Goal: Transaction & Acquisition: Purchase product/service

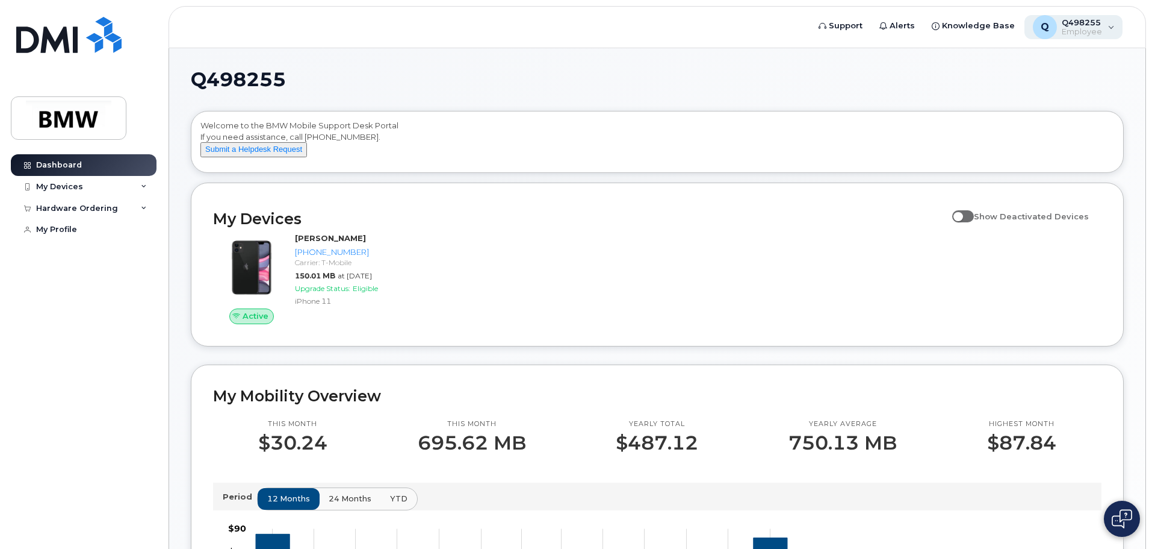
click at [1112, 22] on div "Q Q498255 Employee" at bounding box center [1074, 27] width 99 height 24
click at [667, 21] on header "Support Alerts Knowledge Base Q Q498255 Employee English Français Sign out" at bounding box center [658, 27] width 978 height 42
click at [141, 185] on icon at bounding box center [144, 187] width 6 height 6
click at [145, 213] on div "Hardware Ordering" at bounding box center [84, 208] width 146 height 22
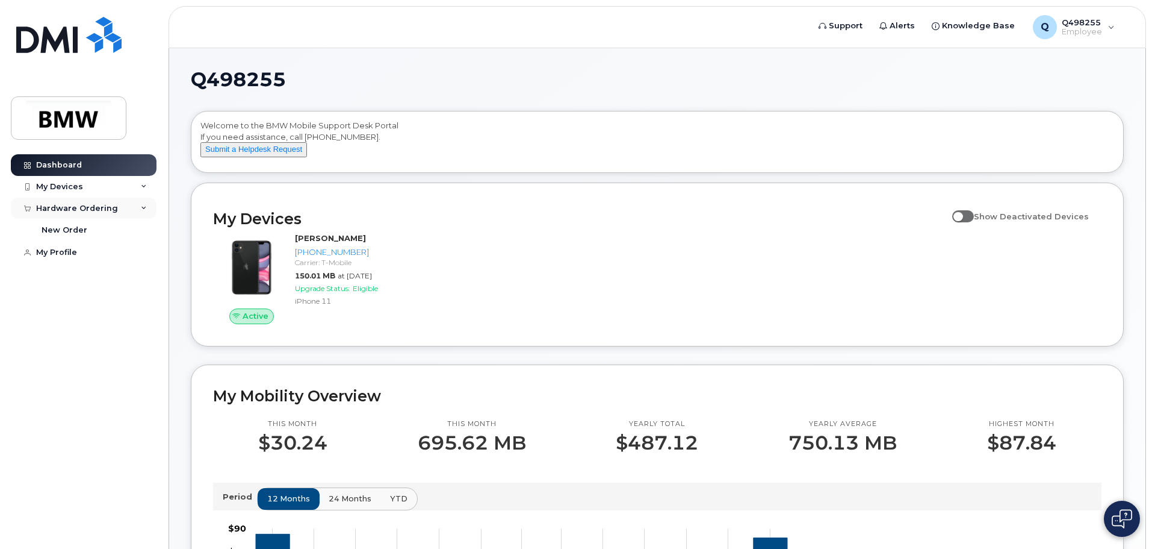
click at [145, 212] on div "Hardware Ordering" at bounding box center [84, 208] width 146 height 22
click at [143, 187] on icon at bounding box center [144, 187] width 6 height 6
click at [140, 210] on div "Hardware Ordering" at bounding box center [84, 208] width 146 height 22
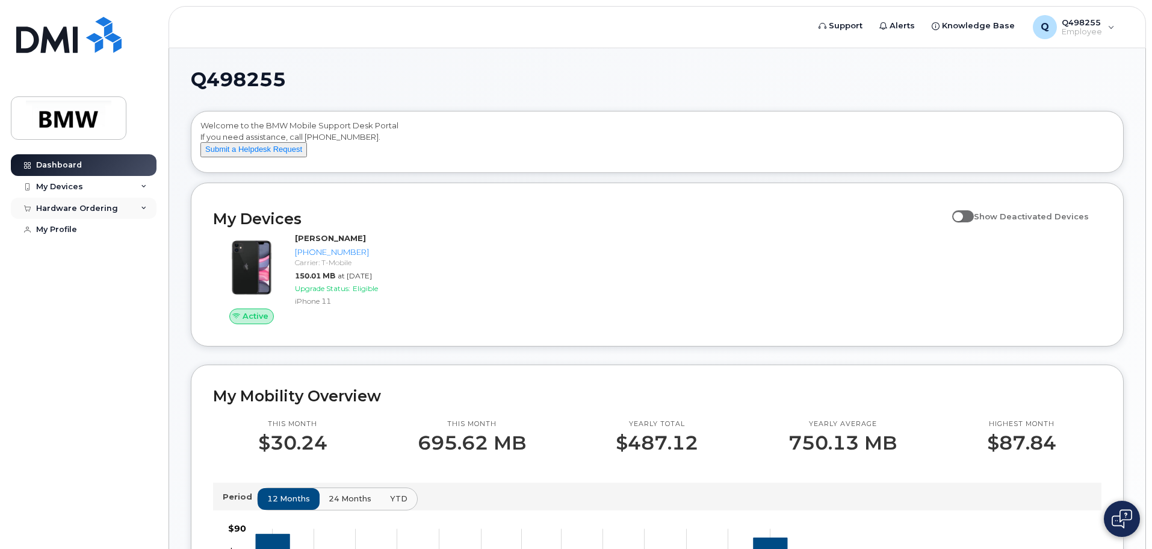
click at [145, 207] on icon at bounding box center [144, 208] width 6 height 6
click at [55, 186] on div "My Devices" at bounding box center [59, 187] width 47 height 10
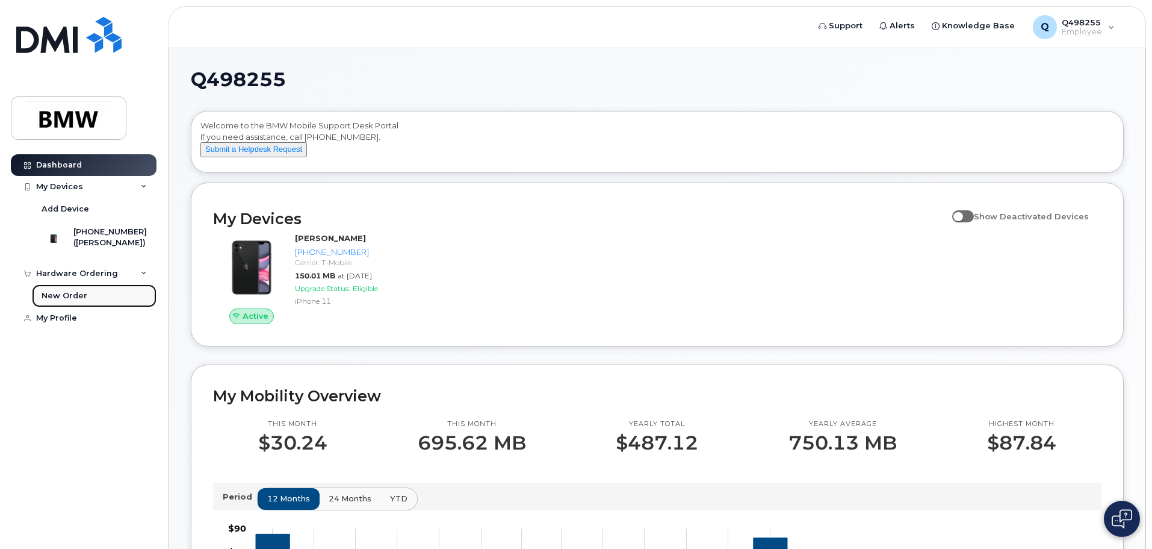
click at [59, 301] on div "New Order" at bounding box center [65, 295] width 46 height 11
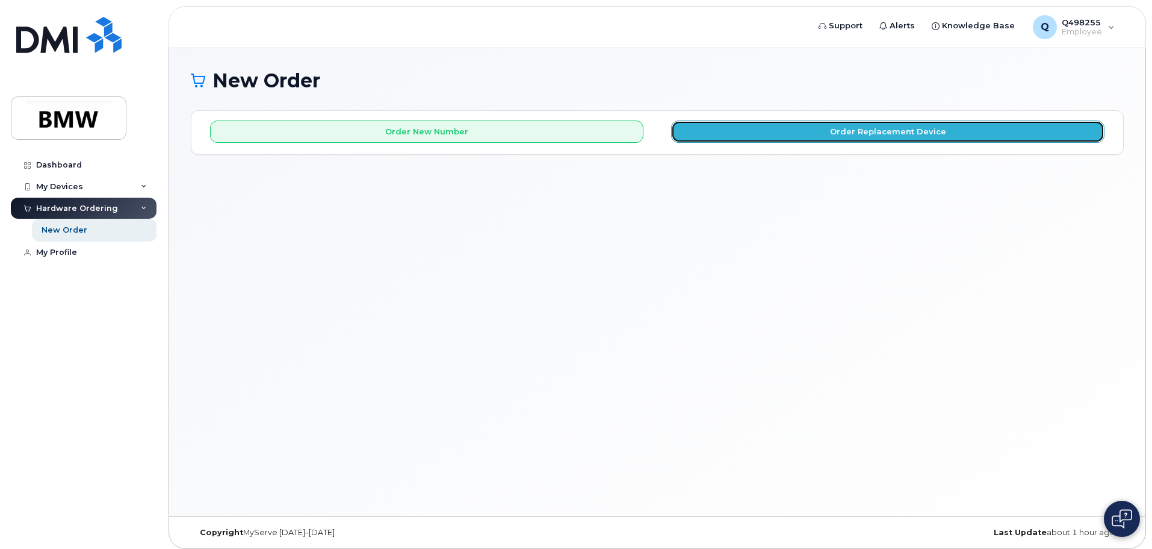
click at [900, 132] on button "Order Replacement Device" at bounding box center [888, 131] width 434 height 22
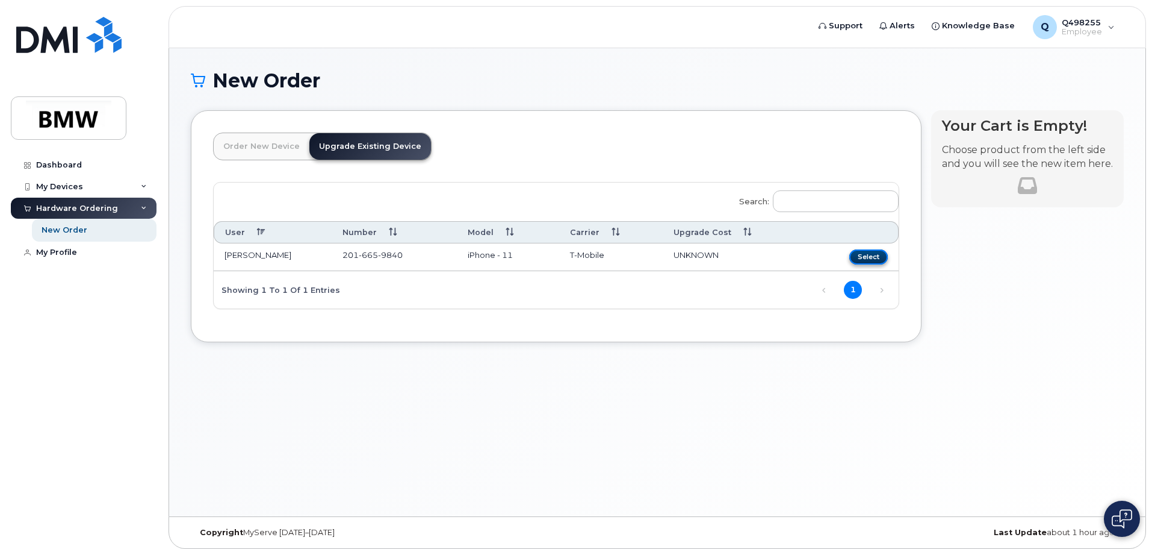
click at [869, 254] on button "Select" at bounding box center [869, 256] width 39 height 15
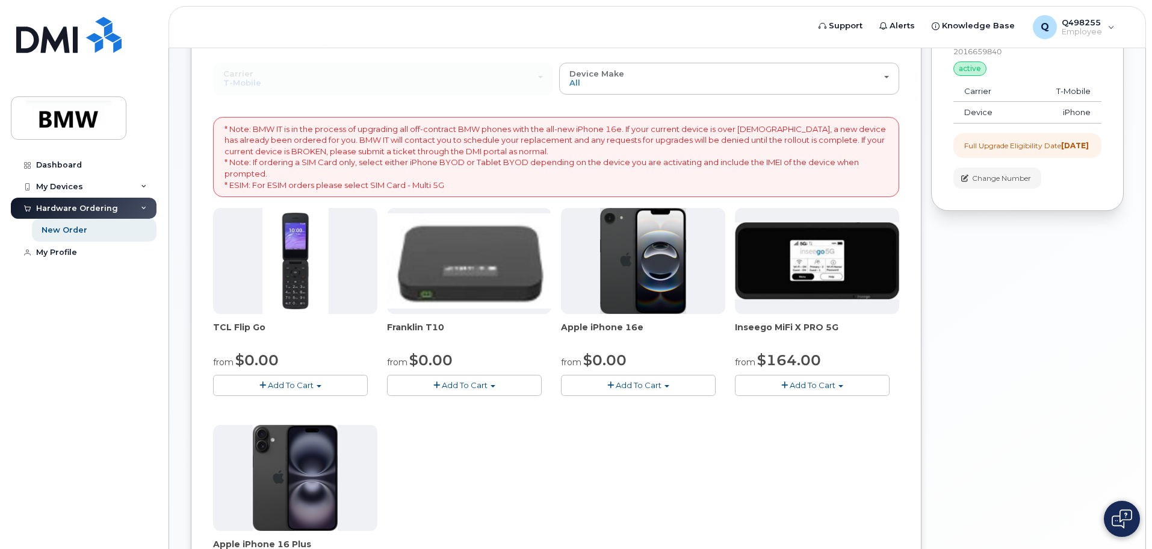
scroll to position [101, 0]
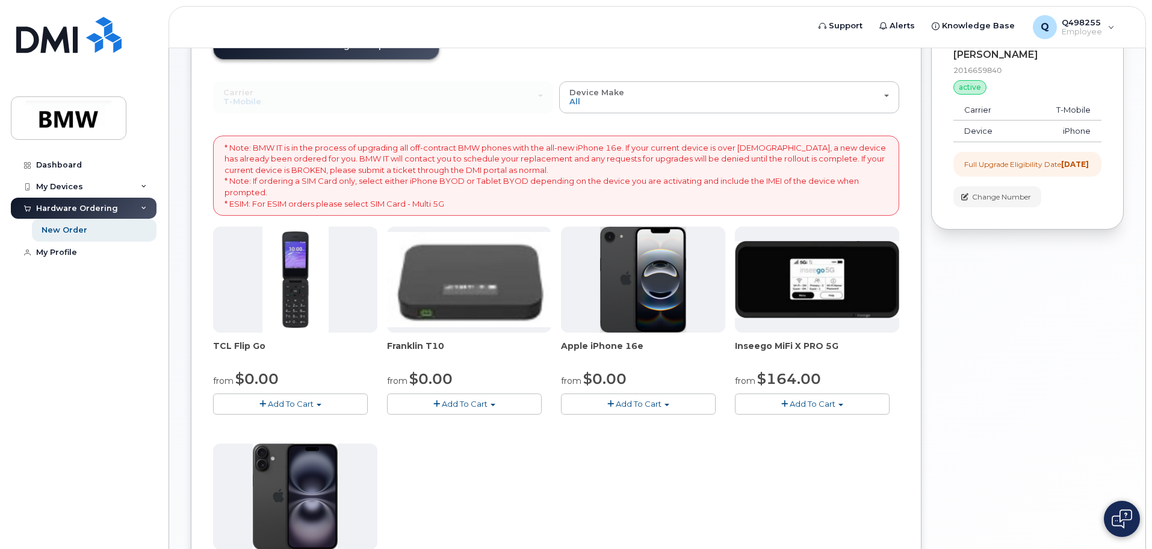
click at [424, 204] on p "* Note: BMW IT is in the process of upgrading all off-contract BMW phones with …" at bounding box center [557, 175] width 664 height 67
click at [330, 114] on div "Carrier Bell T-Mobile Bell T-Mobile Device Make All Cell Phone iPhone Modem All…" at bounding box center [556, 365] width 686 height 569
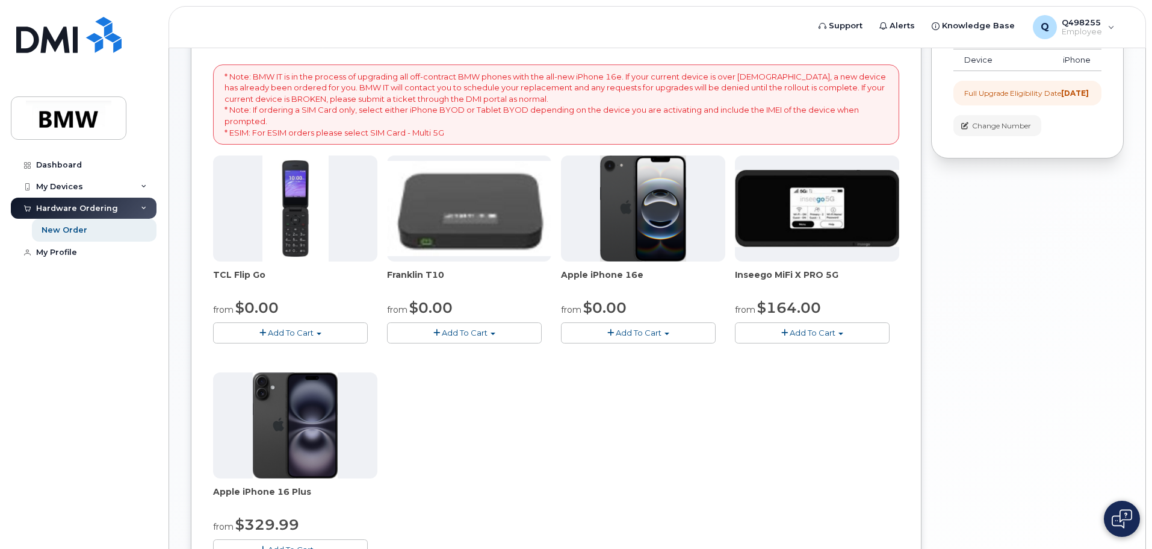
scroll to position [0, 0]
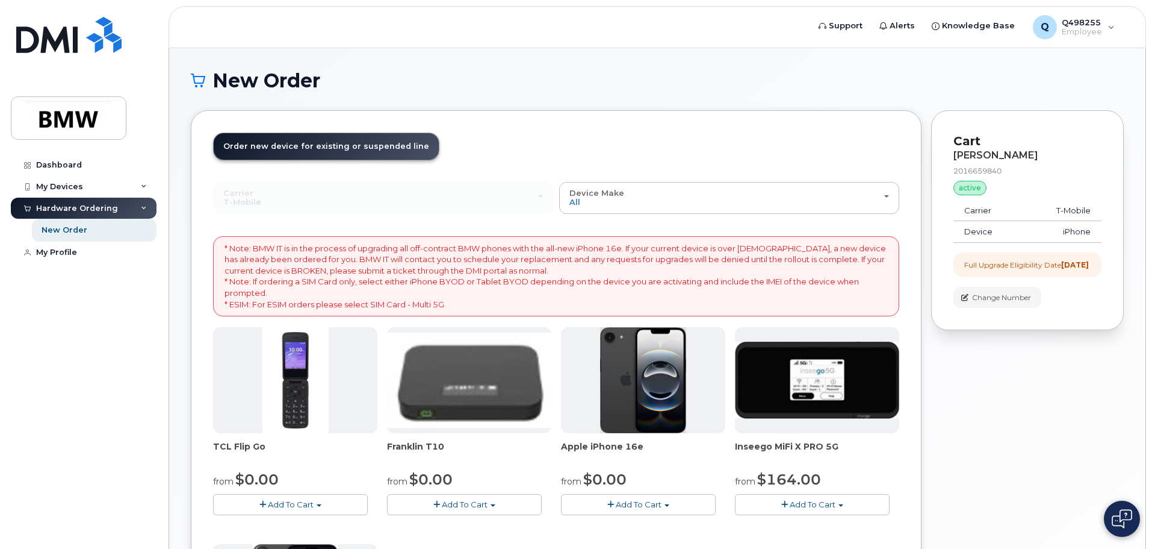
drag, startPoint x: 489, startPoint y: 61, endPoint x: -694, endPoint y: 19, distance: 1183.3
click at [0, 19] on html "Support Alerts Knowledge Base Q Q498255 Employee English Français Sign out Dash…" at bounding box center [576, 445] width 1152 height 890
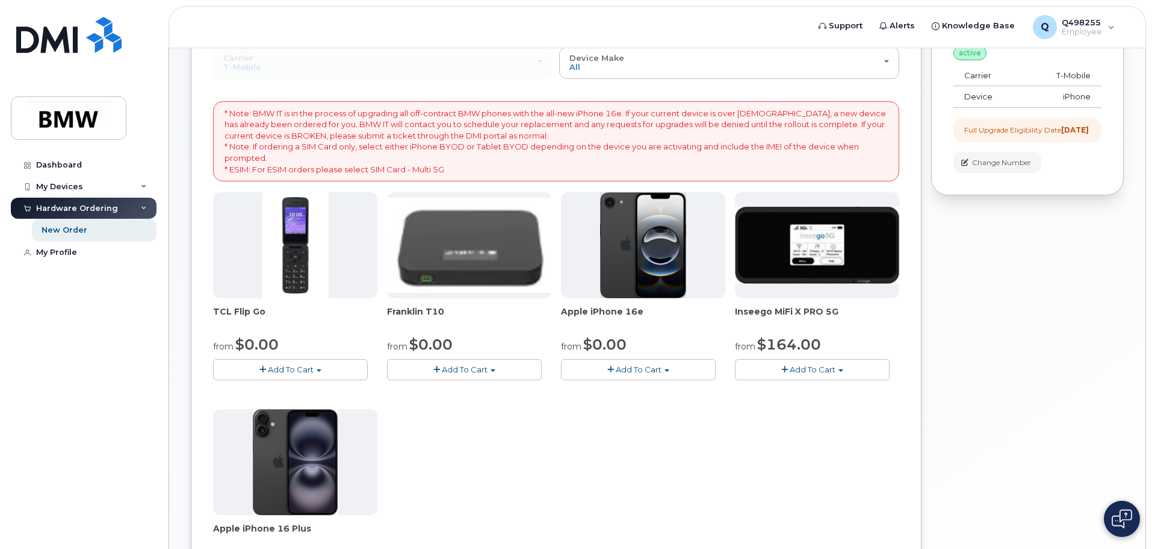
scroll to position [341, 0]
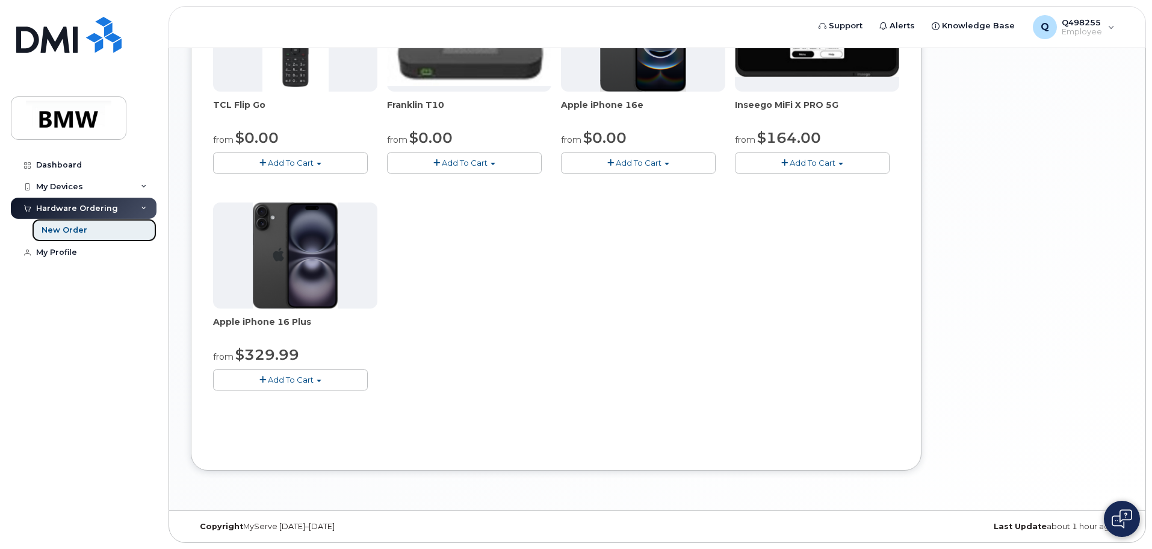
click at [63, 230] on div "New Order" at bounding box center [65, 230] width 46 height 11
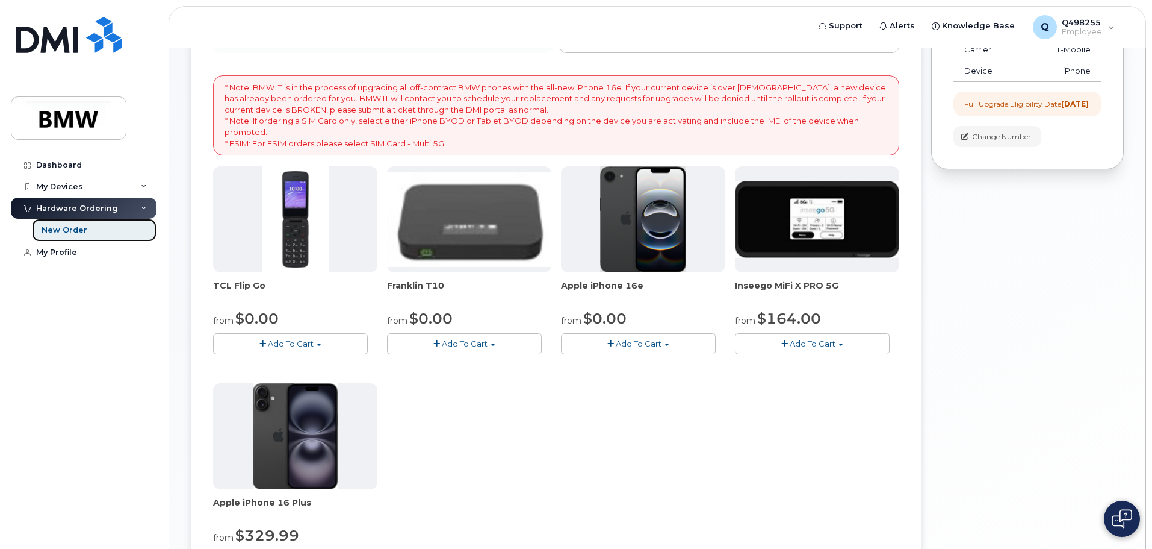
scroll to position [0, 0]
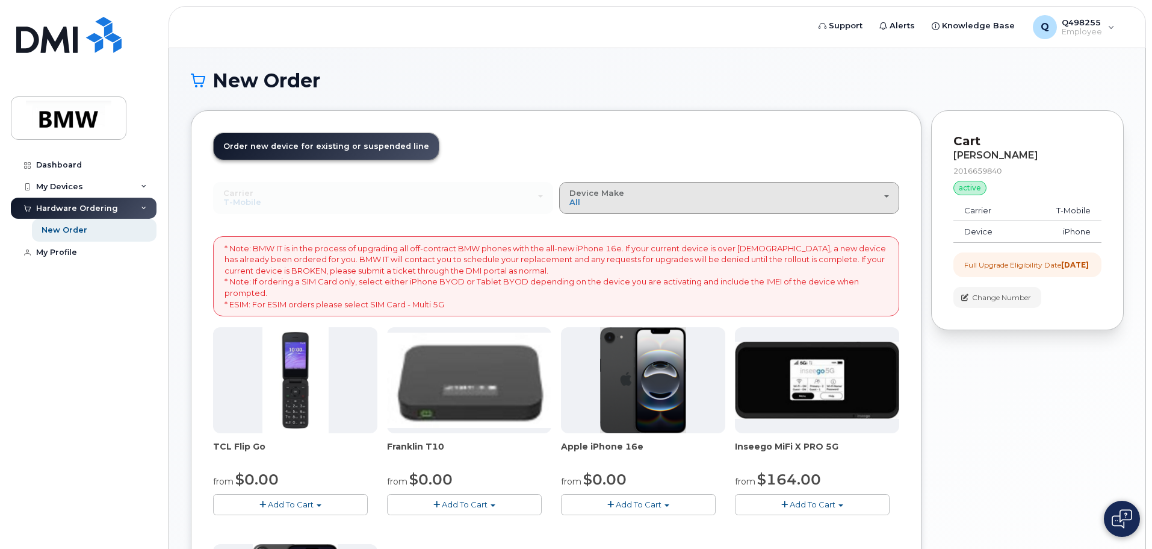
click at [639, 195] on div "Device Make All Cell Phone iPhone Modem" at bounding box center [730, 197] width 320 height 19
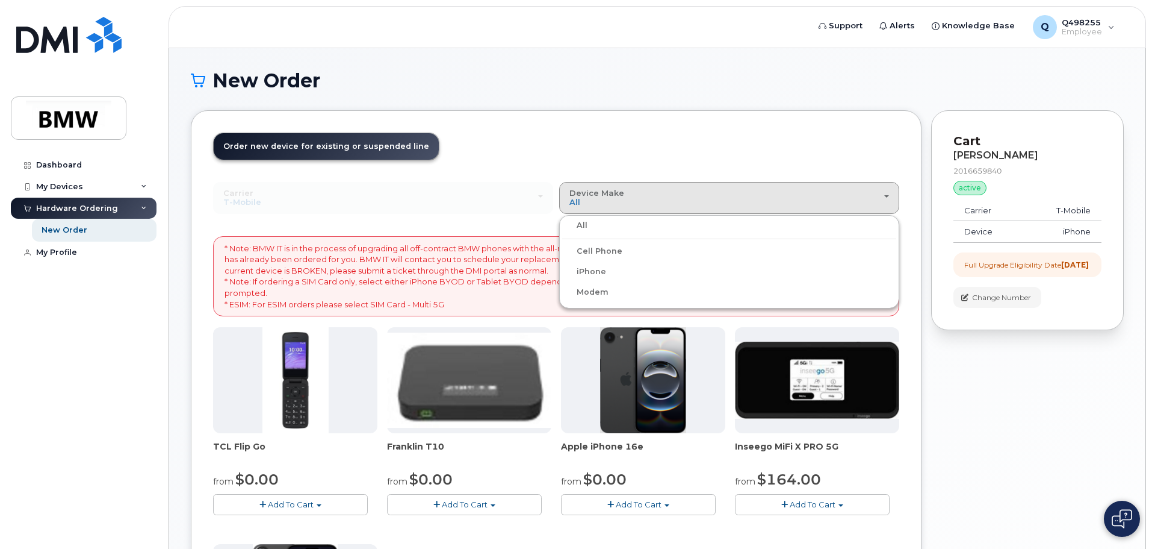
click at [660, 131] on div "Order New Device Upgrade Existing Device Order new device and new line Order ne…" at bounding box center [556, 460] width 731 height 701
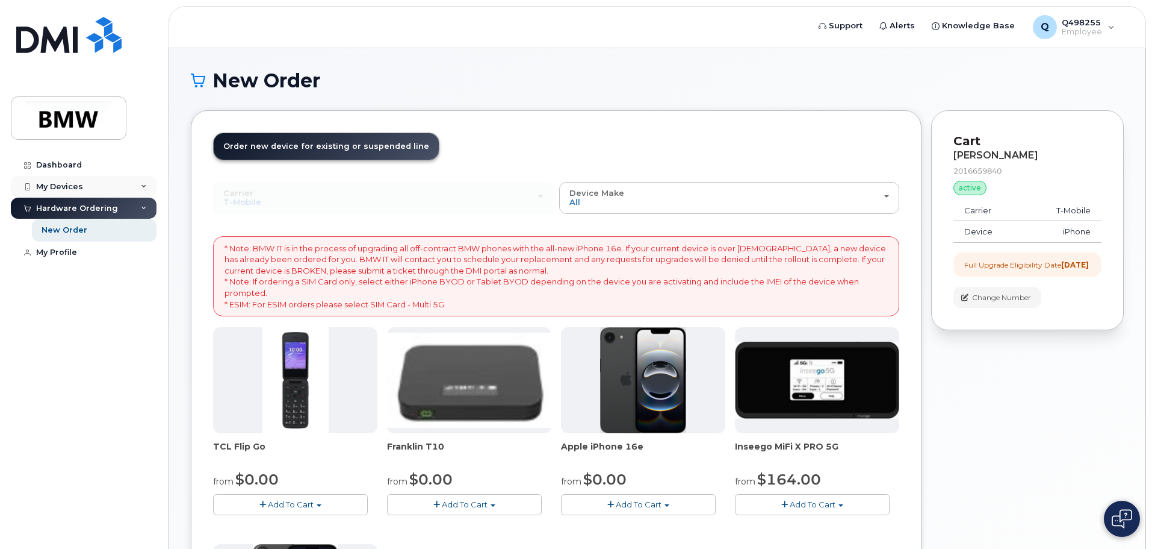
click at [66, 185] on div "My Devices" at bounding box center [59, 187] width 47 height 10
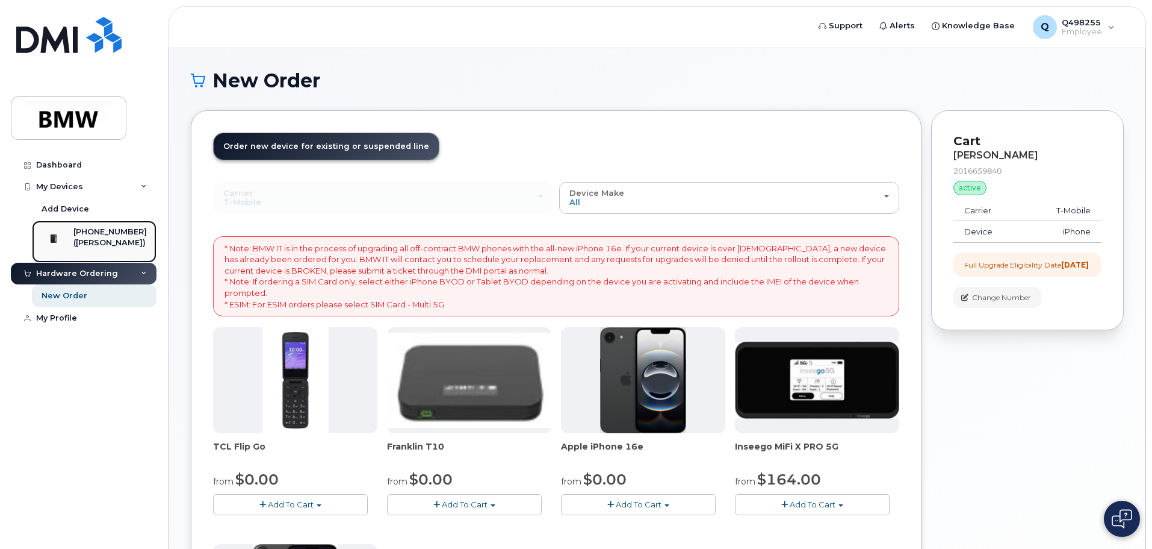
click at [60, 241] on img at bounding box center [54, 238] width 12 height 12
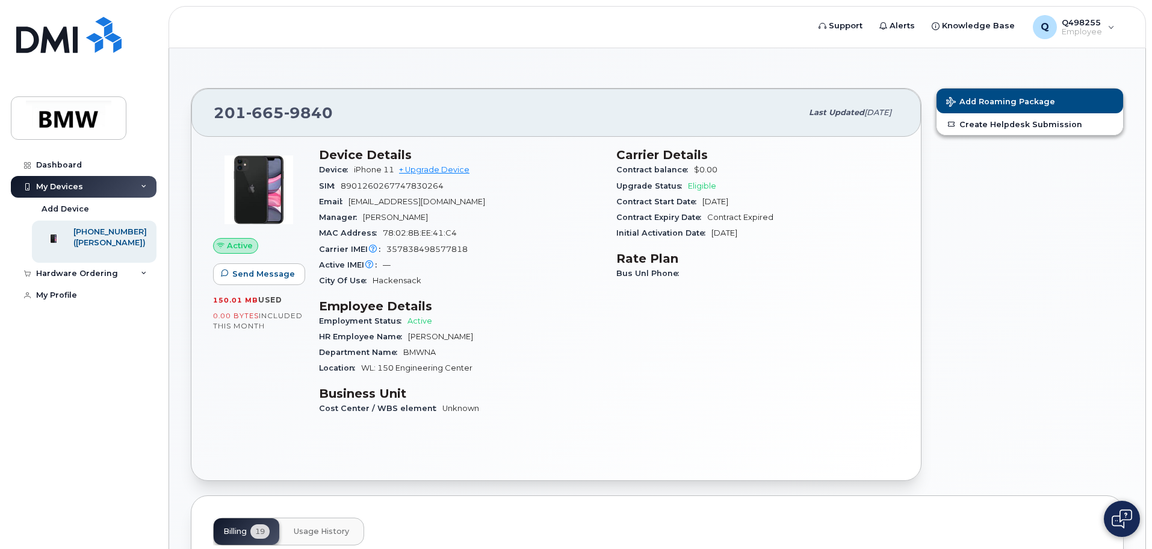
drag, startPoint x: 620, startPoint y: 58, endPoint x: 372, endPoint y: 52, distance: 248.1
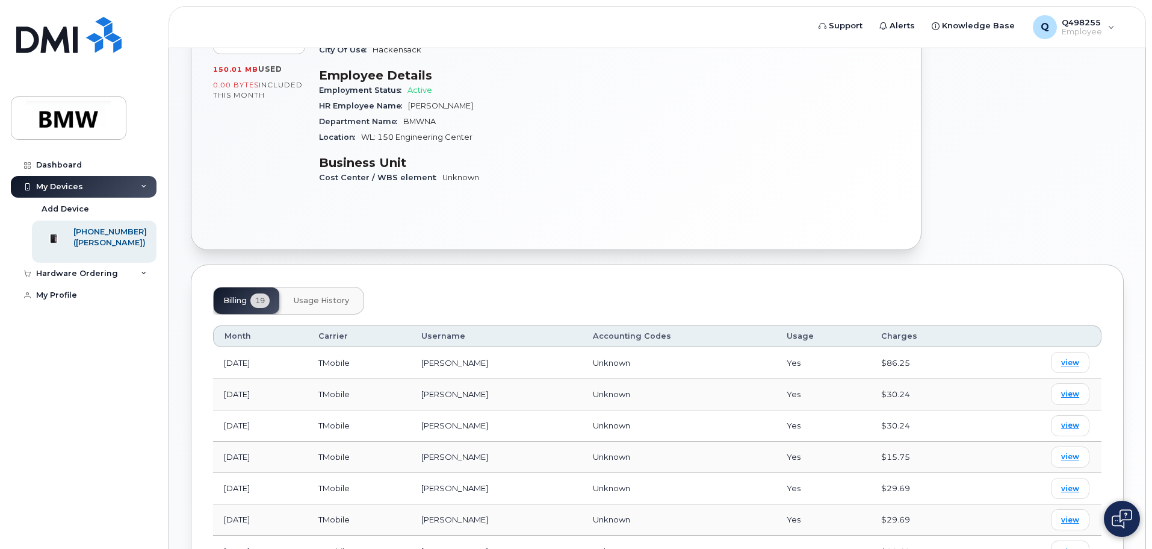
scroll to position [241, 0]
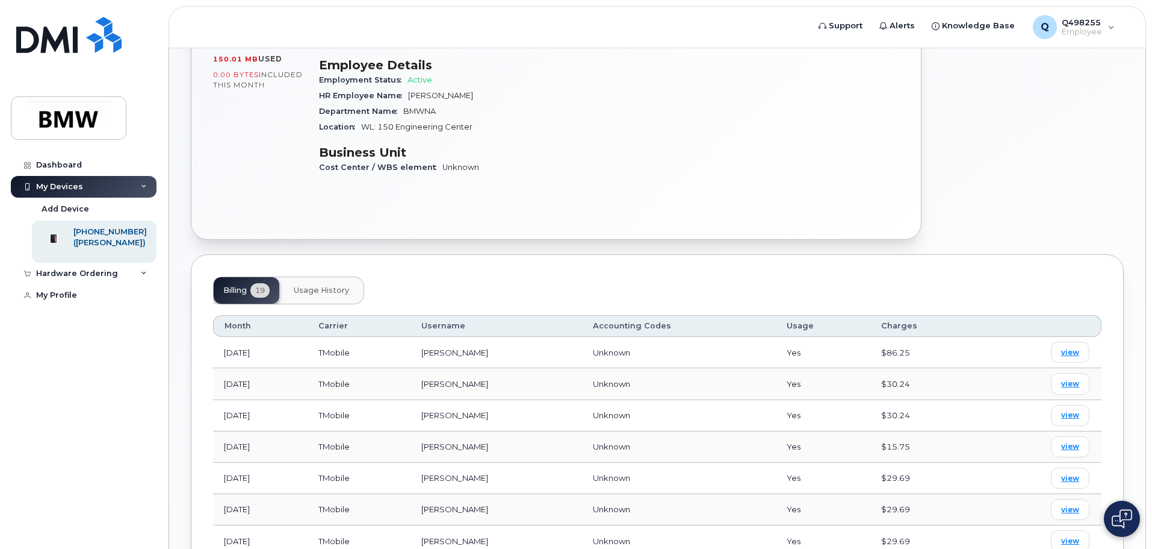
click at [329, 290] on span "Usage History" at bounding box center [321, 290] width 55 height 10
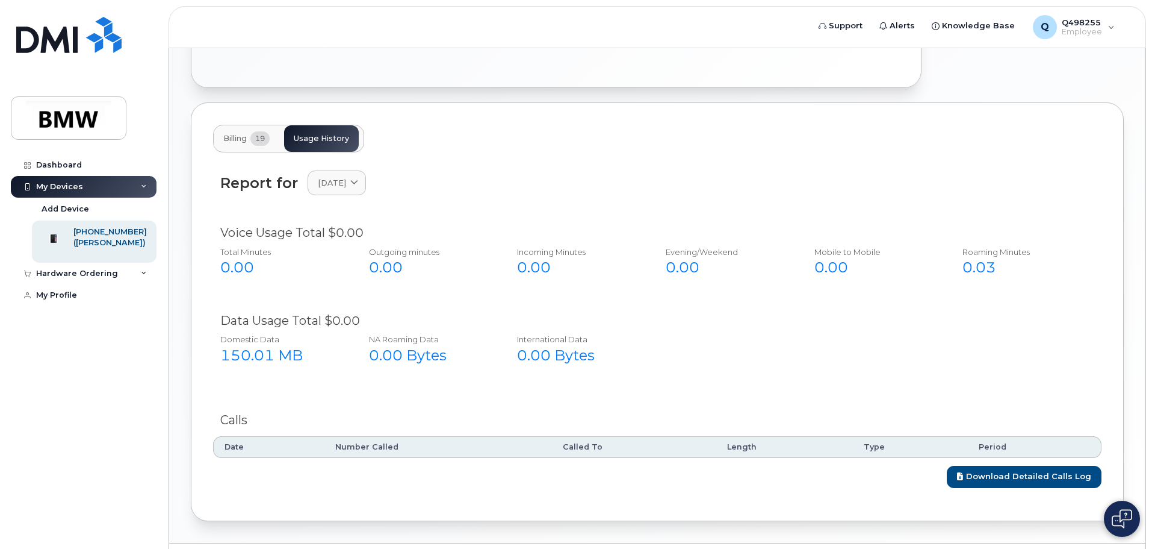
scroll to position [365, 0]
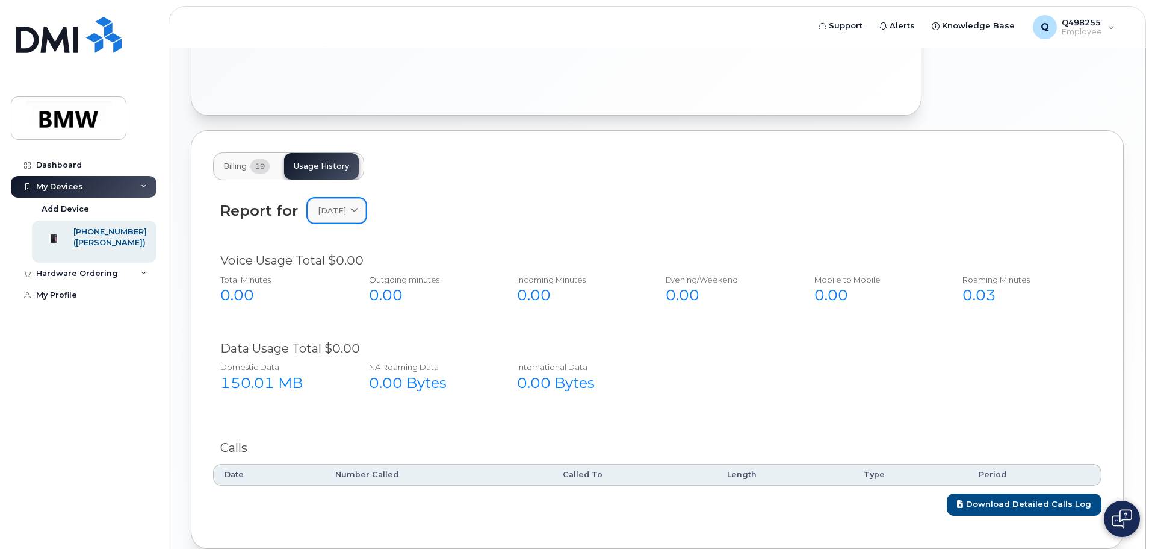
click at [338, 212] on span "August 2025" at bounding box center [332, 210] width 28 height 11
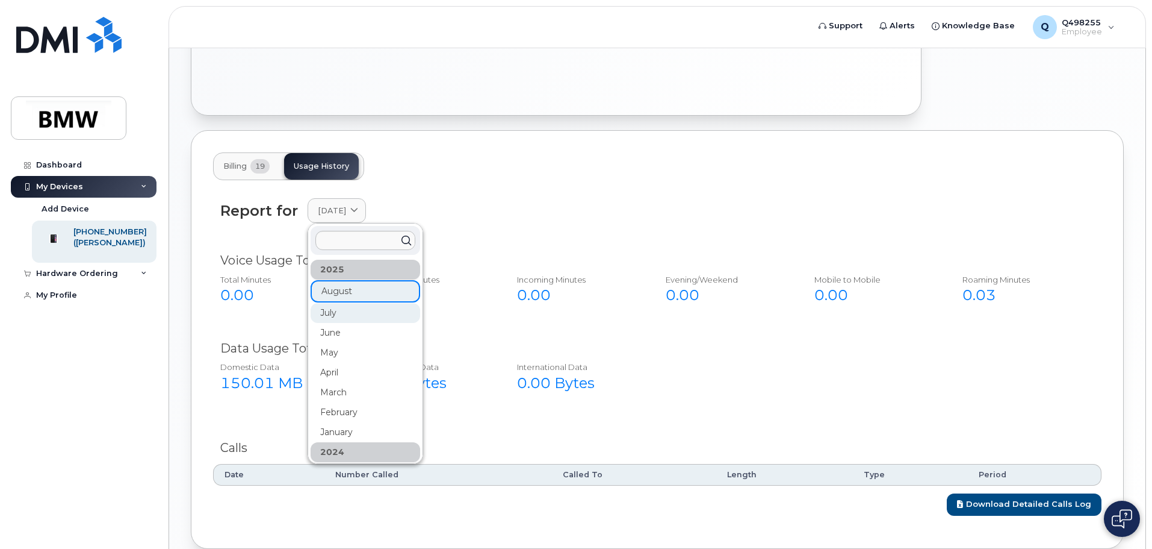
click at [328, 313] on div "July" at bounding box center [366, 313] width 110 height 20
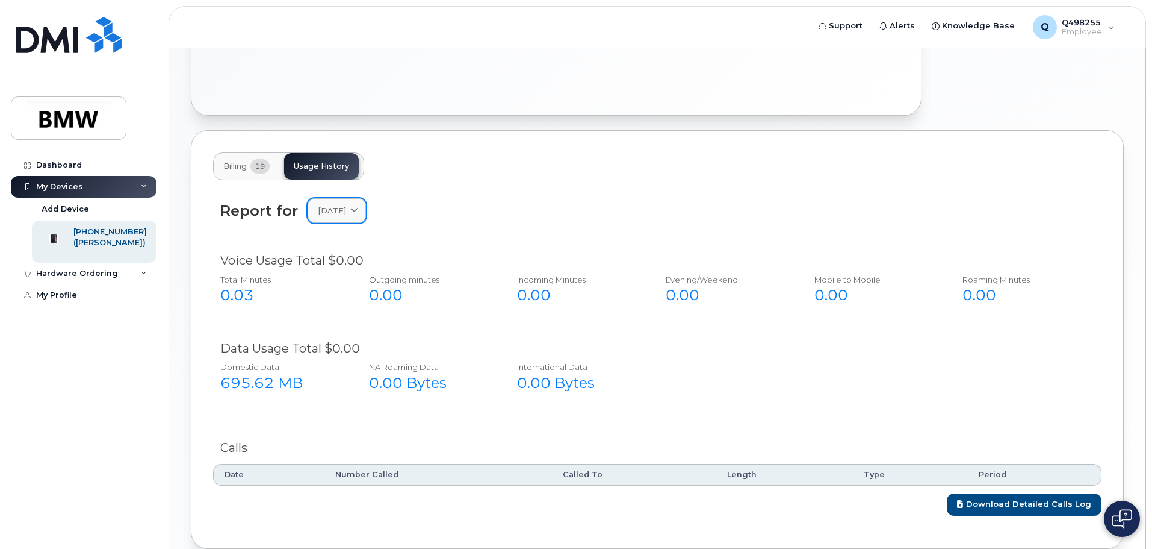
click at [335, 211] on span "July 2025" at bounding box center [332, 210] width 28 height 11
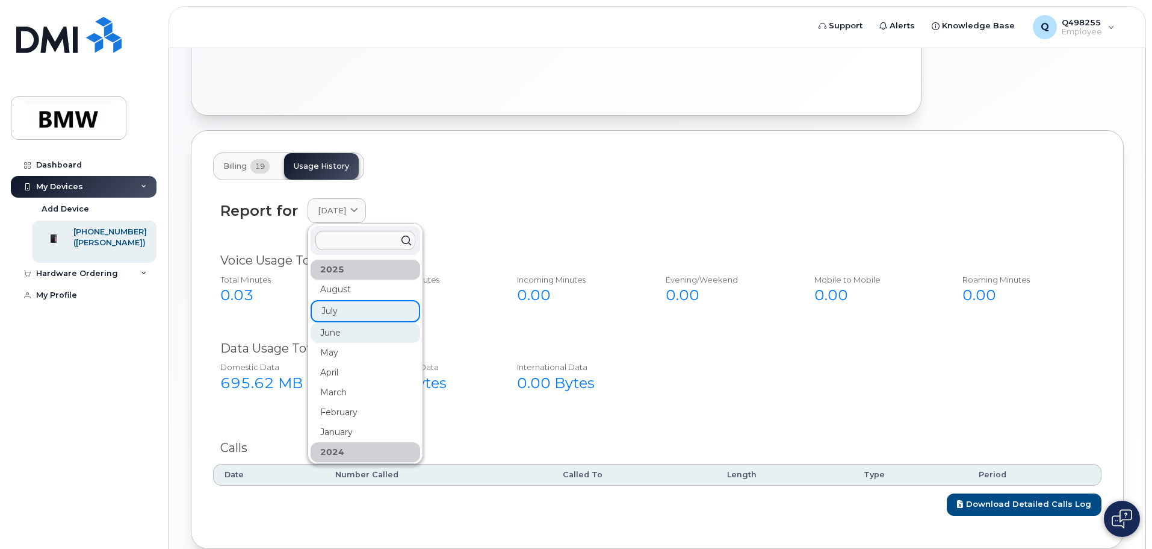
click at [337, 329] on div "June" at bounding box center [366, 333] width 110 height 20
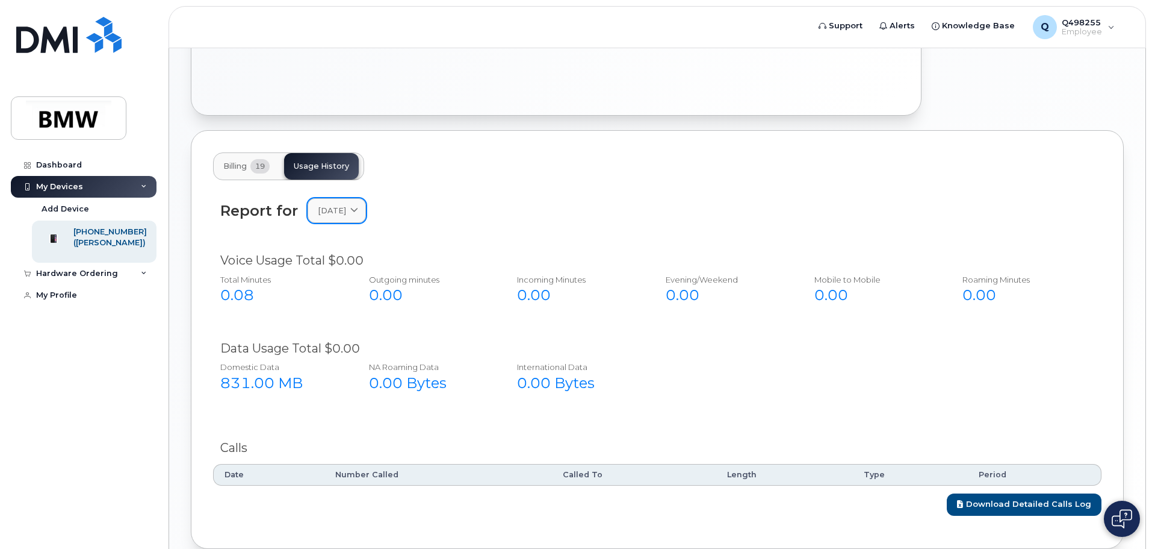
click at [343, 209] on span "June 2025" at bounding box center [332, 210] width 28 height 11
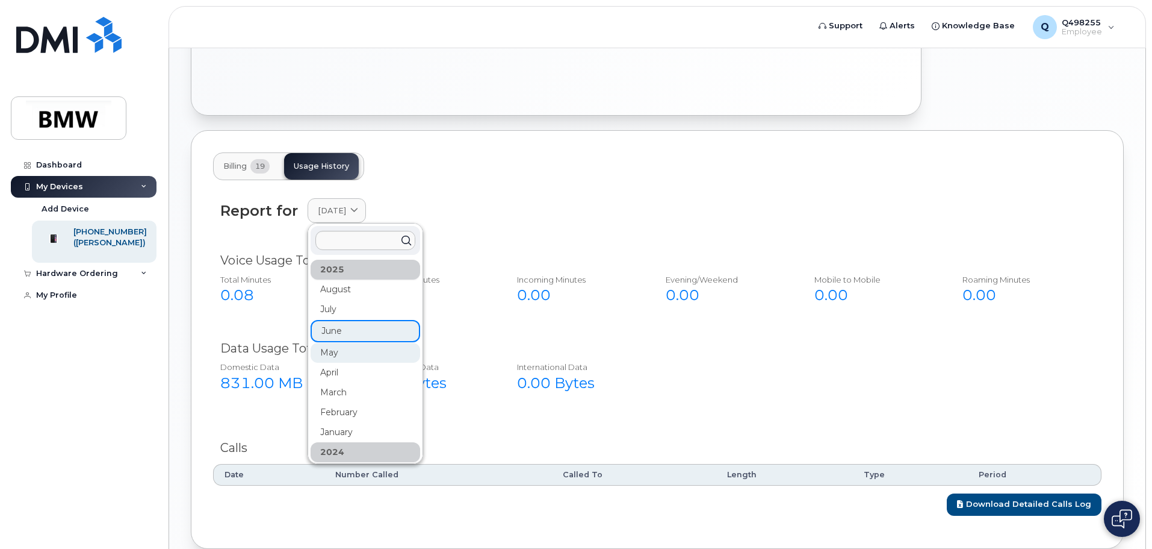
click at [329, 352] on div "May" at bounding box center [366, 353] width 110 height 20
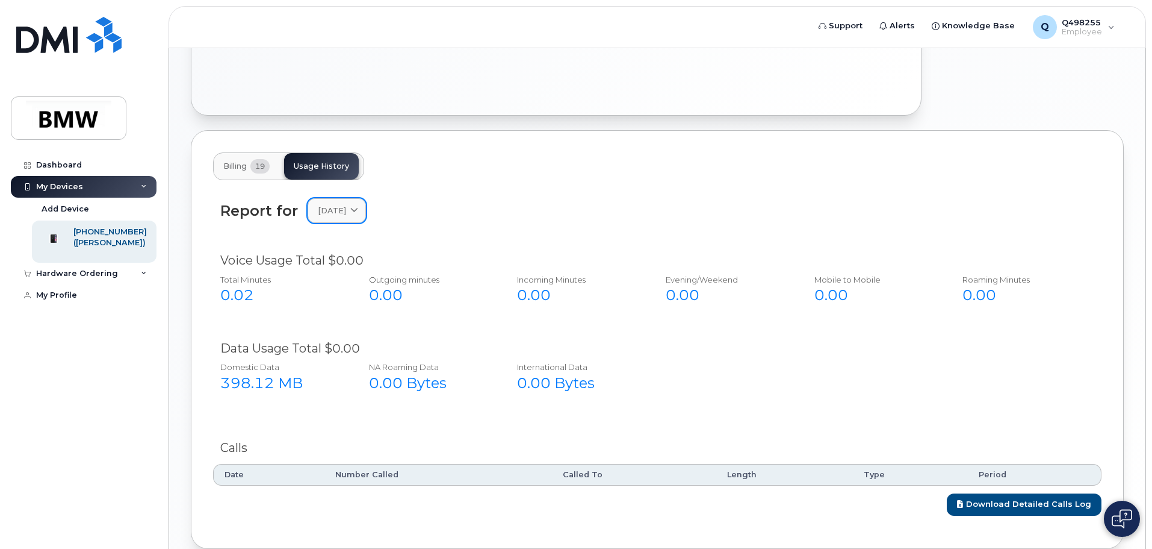
click at [344, 210] on span "May 2025" at bounding box center [332, 210] width 28 height 11
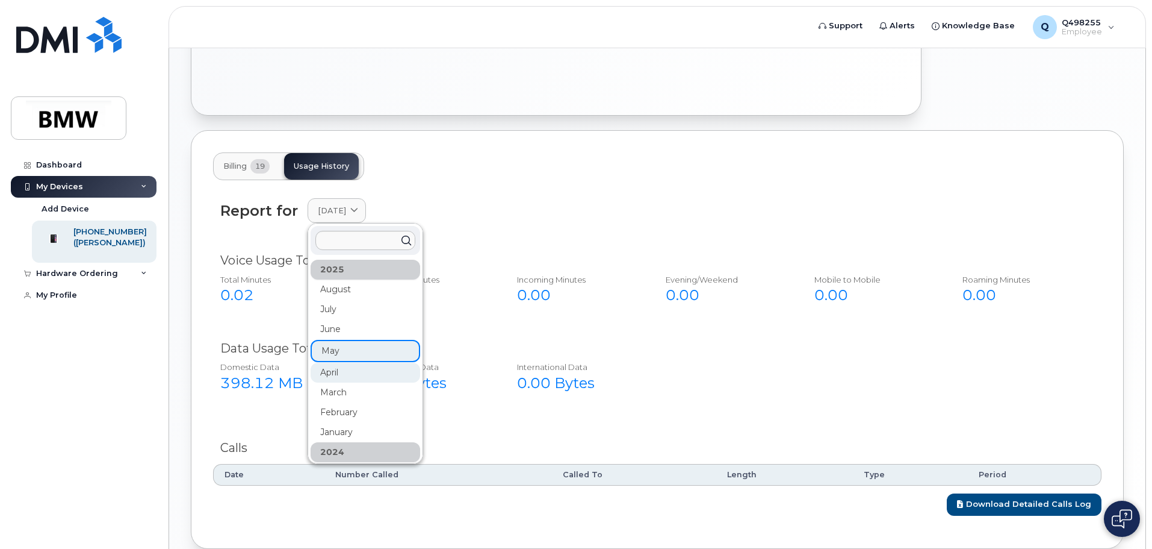
click at [339, 373] on div "April" at bounding box center [366, 372] width 110 height 20
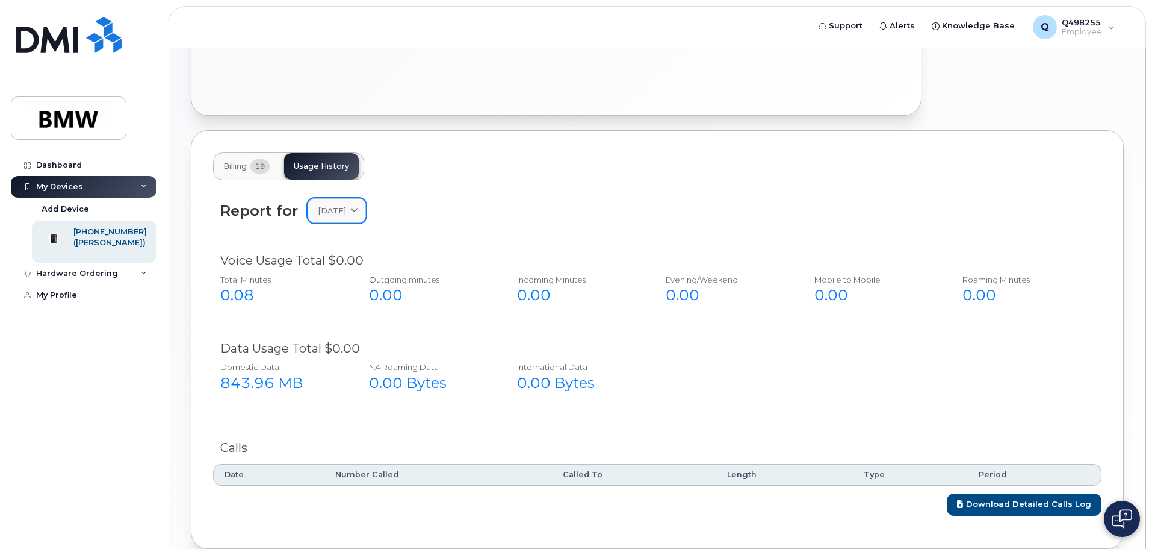
click at [346, 212] on span "April 2025" at bounding box center [332, 210] width 28 height 11
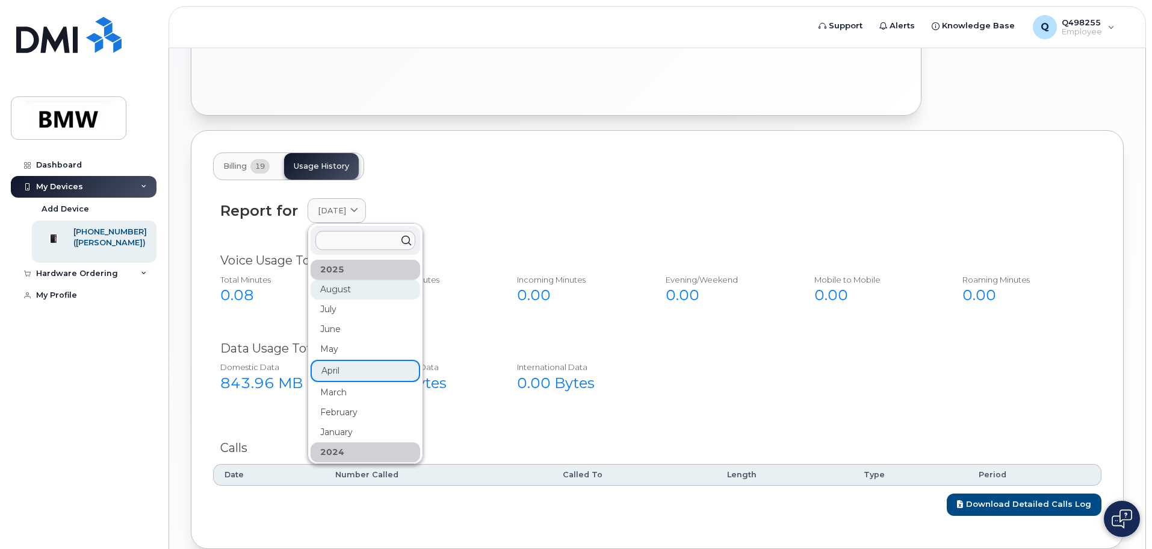
click at [340, 291] on div "August" at bounding box center [366, 289] width 110 height 20
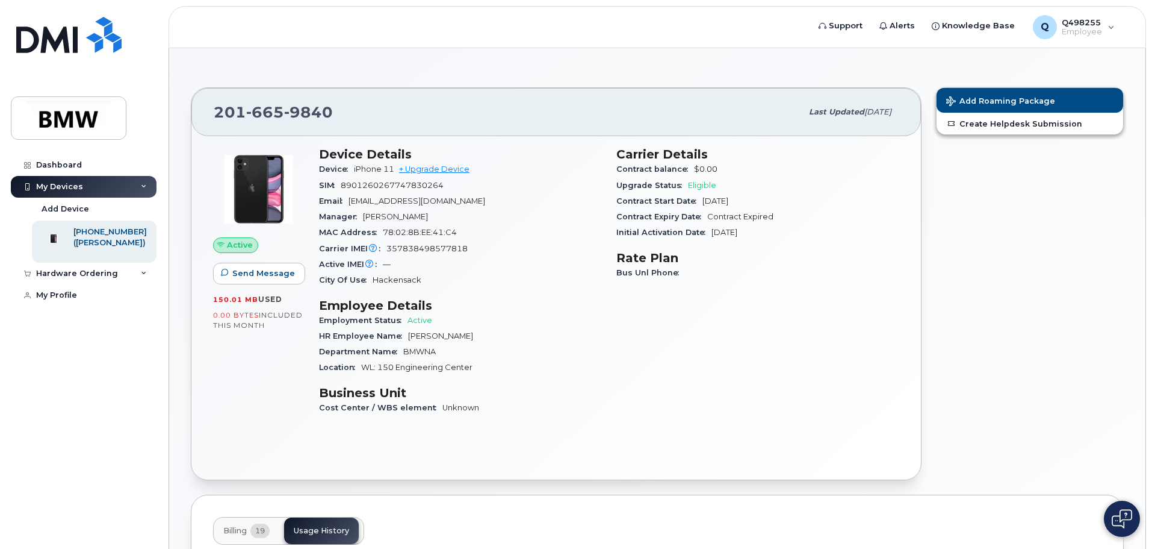
scroll to position [0, 0]
click at [147, 281] on div "Hardware Ordering" at bounding box center [84, 274] width 146 height 22
click at [84, 301] on div "New Order" at bounding box center [65, 295] width 46 height 11
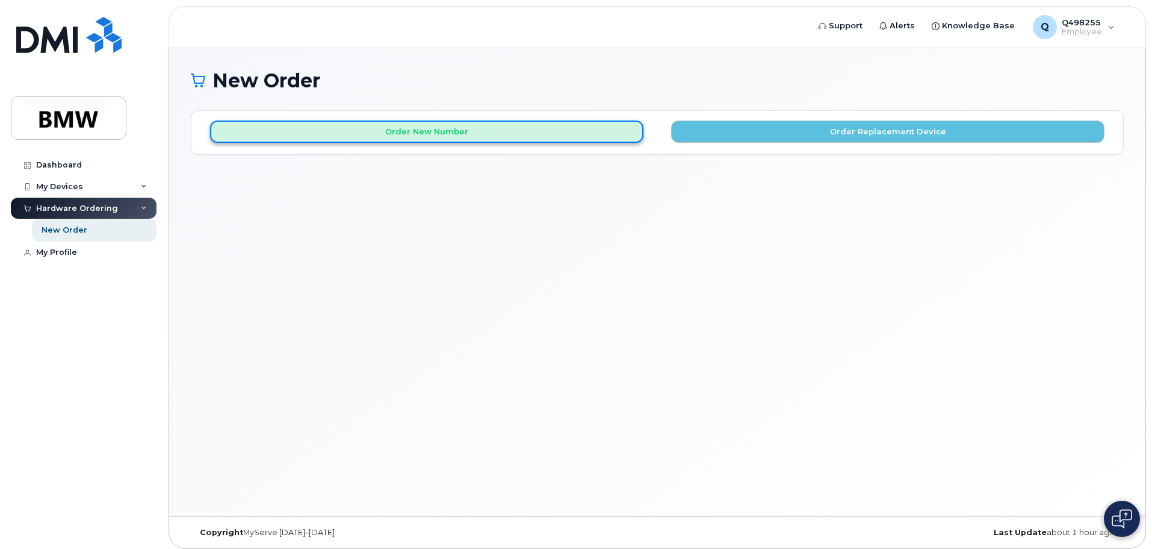
click at [415, 134] on button "Order New Number" at bounding box center [427, 131] width 434 height 22
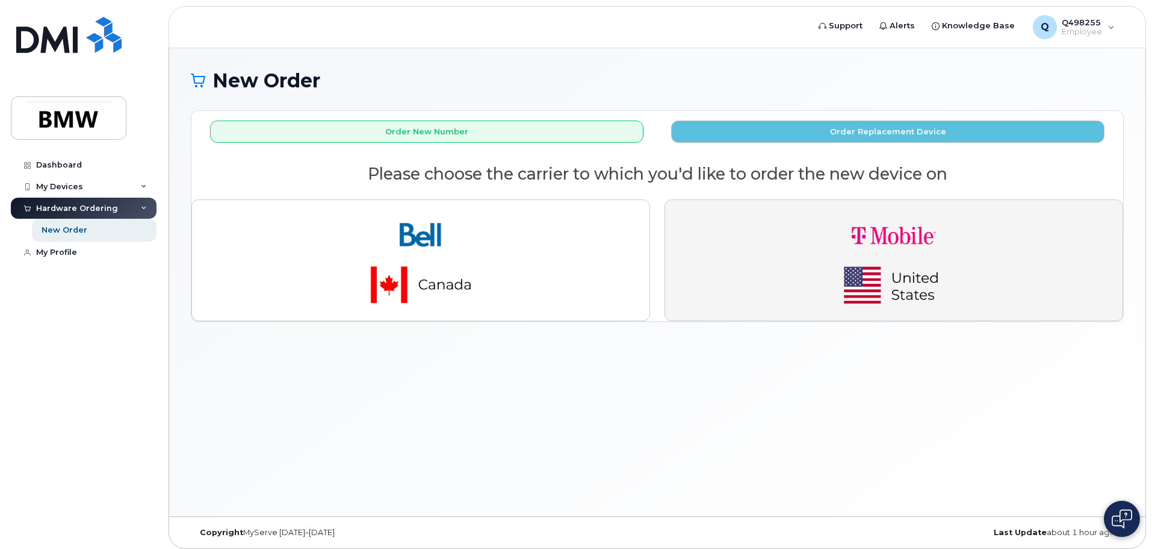
click at [872, 259] on img "button" at bounding box center [894, 260] width 169 height 101
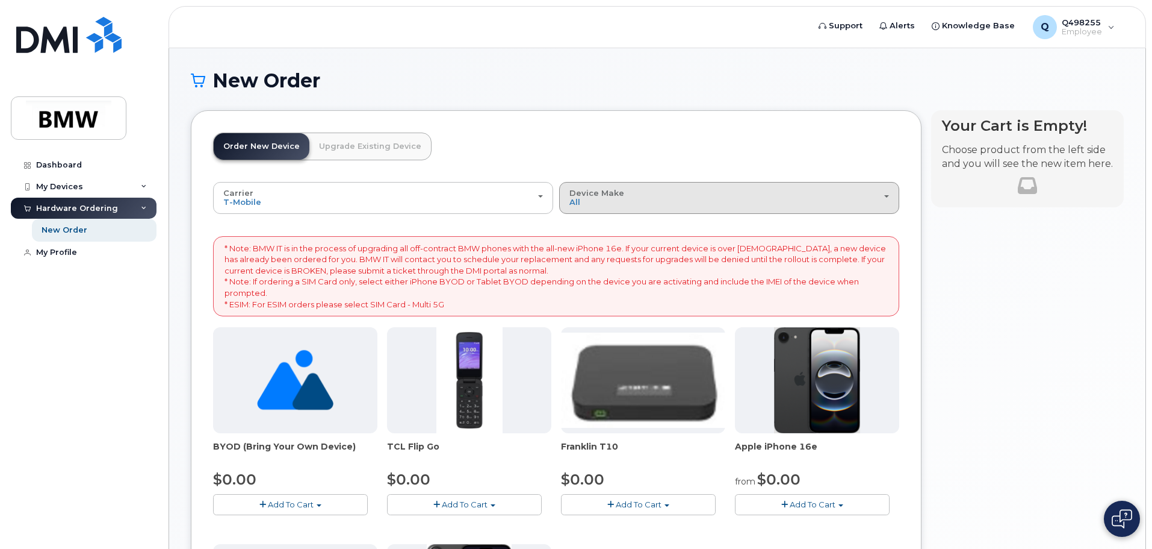
click at [604, 198] on div "Device Make All Cell Phone iPhone Modem" at bounding box center [730, 197] width 320 height 19
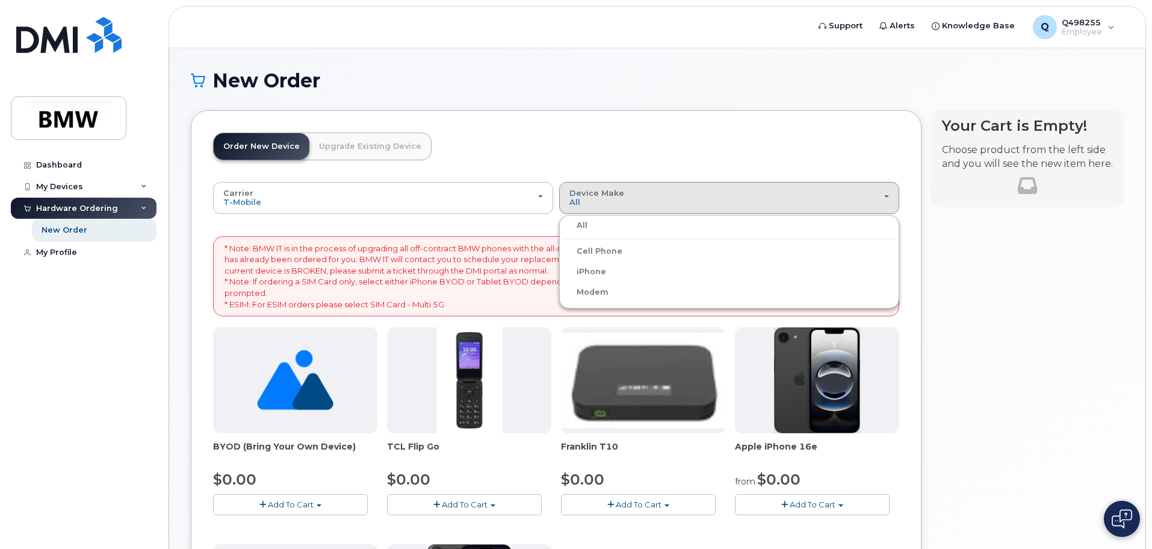
click at [632, 137] on header "Order New Device Upgrade Existing Device Order new device and new line Order ne…" at bounding box center [556, 156] width 686 height 49
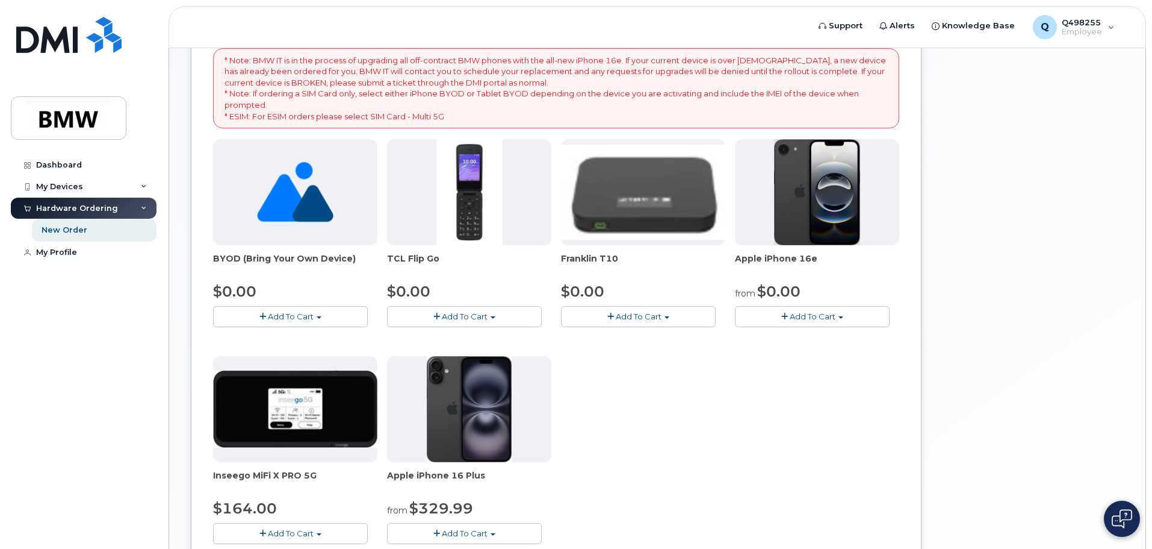
scroll to position [181, 0]
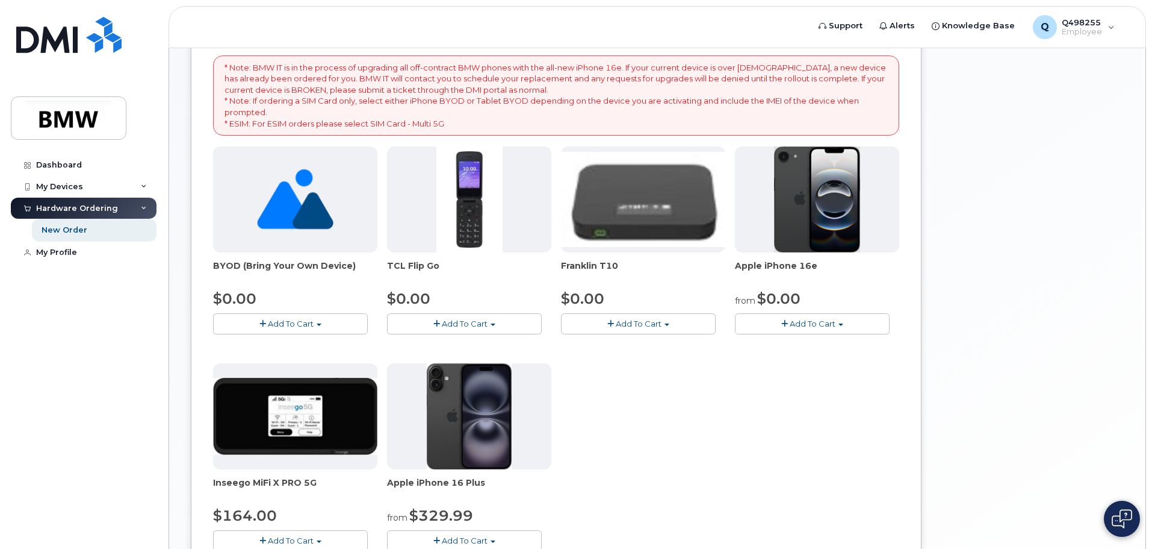
click at [305, 191] on img at bounding box center [295, 199] width 76 height 106
click at [297, 323] on span "Add To Cart" at bounding box center [291, 324] width 46 height 10
click at [278, 344] on link "$0.00 - Activation" at bounding box center [273, 345] width 114 height 15
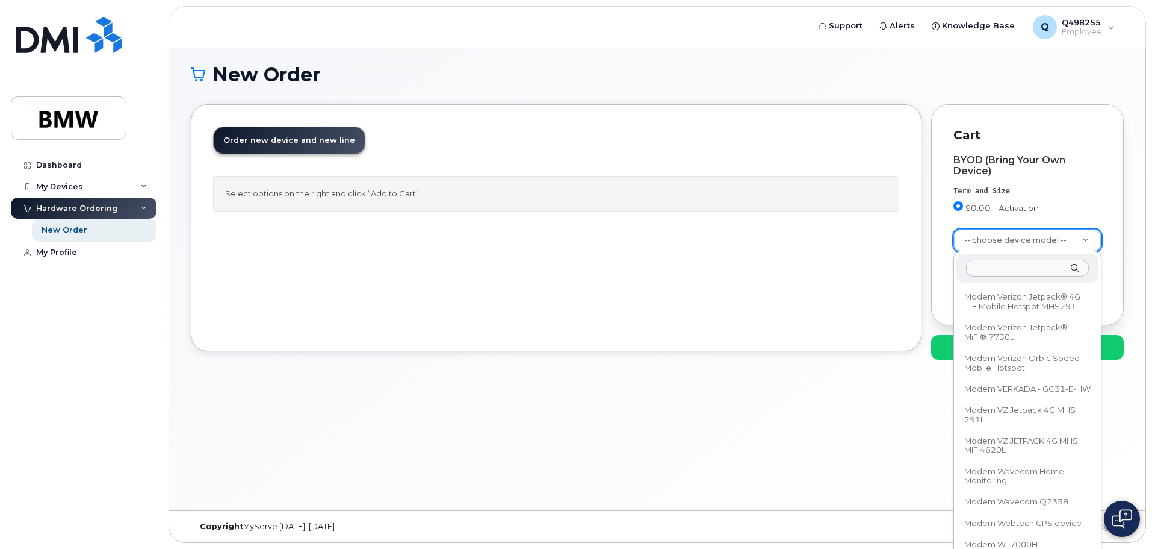
scroll to position [60169, 0]
click at [1004, 268] on input "text" at bounding box center [1027, 268] width 123 height 17
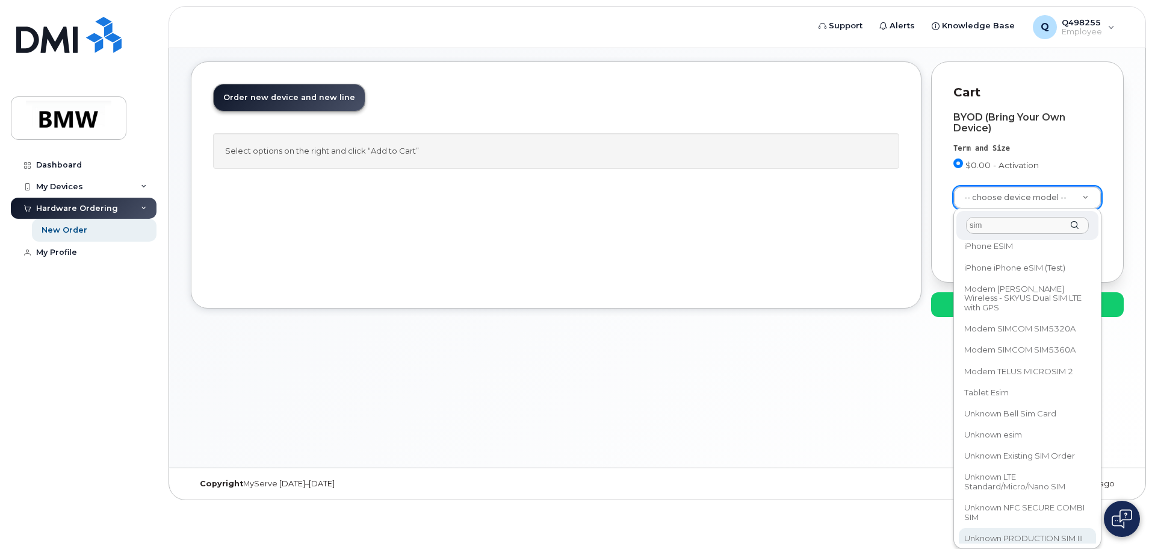
scroll to position [0, 0]
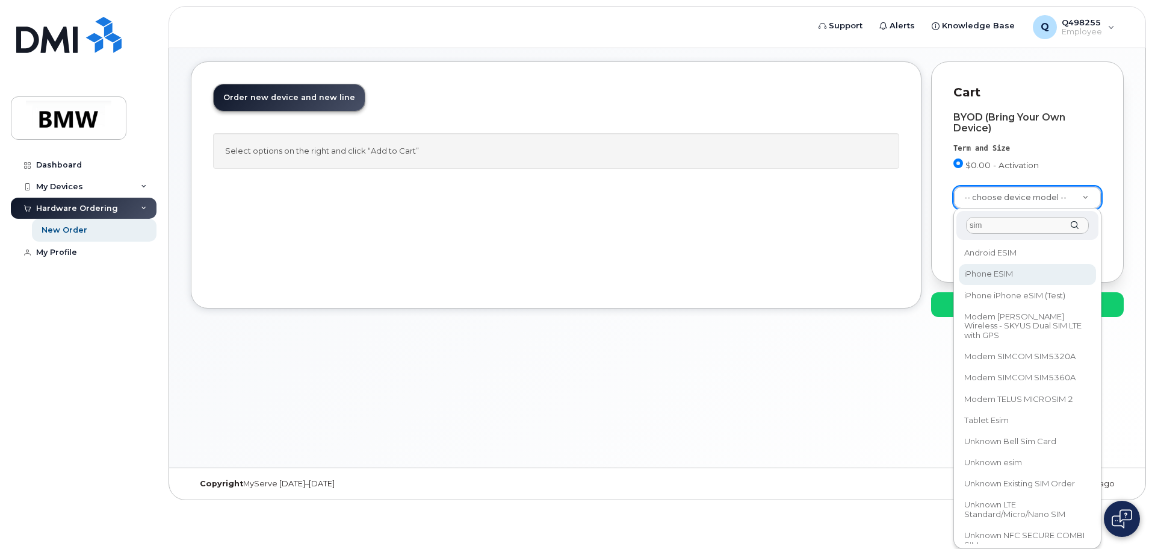
type input "sim"
select select "3299"
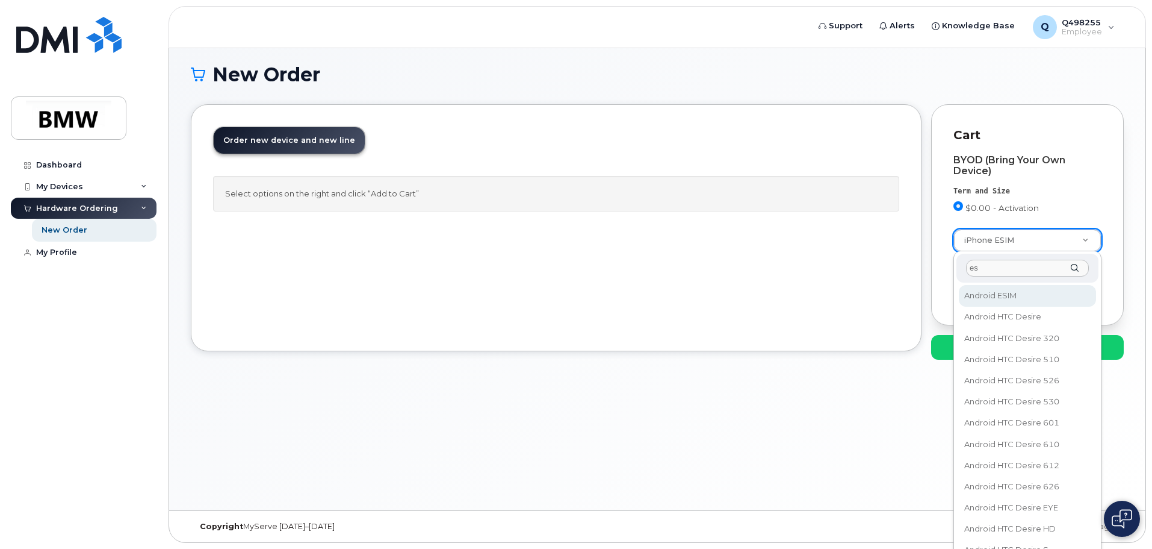
type input "e"
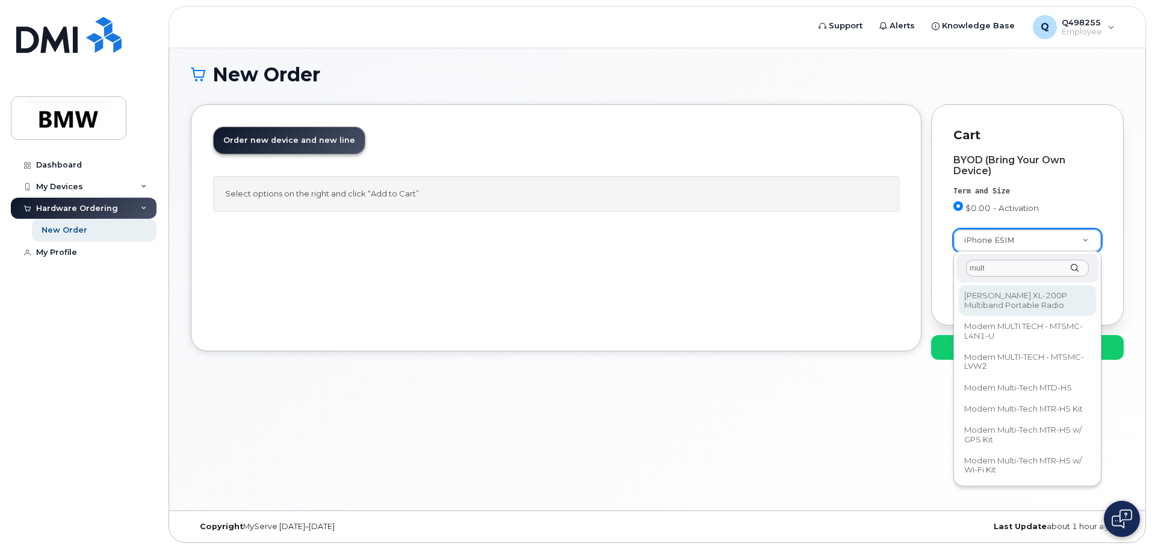
type input "multi"
click at [994, 263] on input "multi" at bounding box center [1027, 268] width 123 height 17
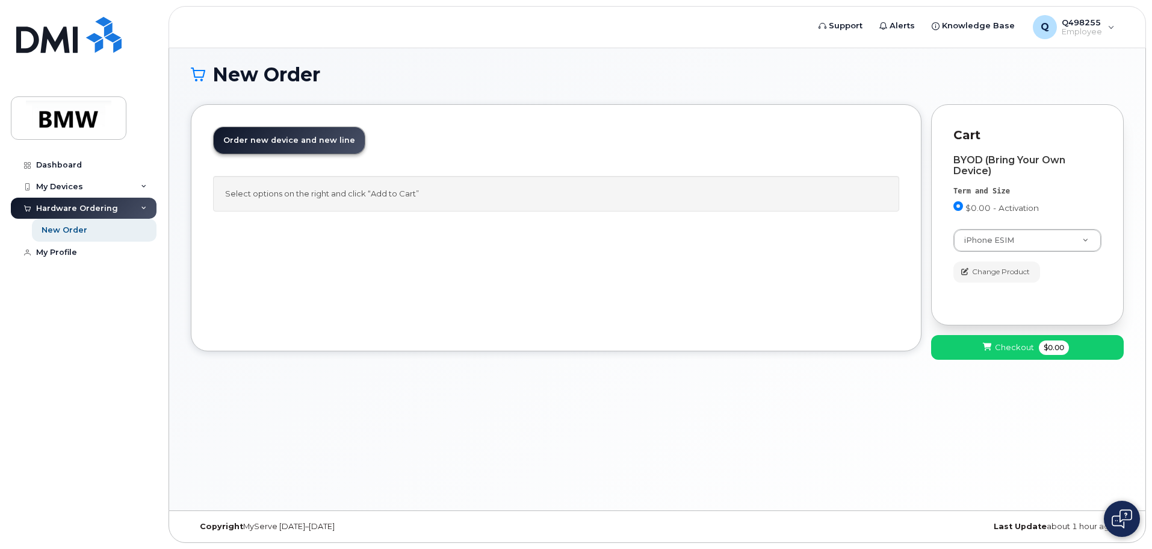
click at [1094, 182] on div "BYOD (Bring Your Own Device) Term and Size $0.00 - Activation Color iPhone ESIM…" at bounding box center [1028, 219] width 148 height 128
click at [395, 71] on h1 "New Order" at bounding box center [657, 74] width 933 height 21
click at [971, 271] on button "Change Product" at bounding box center [997, 271] width 87 height 21
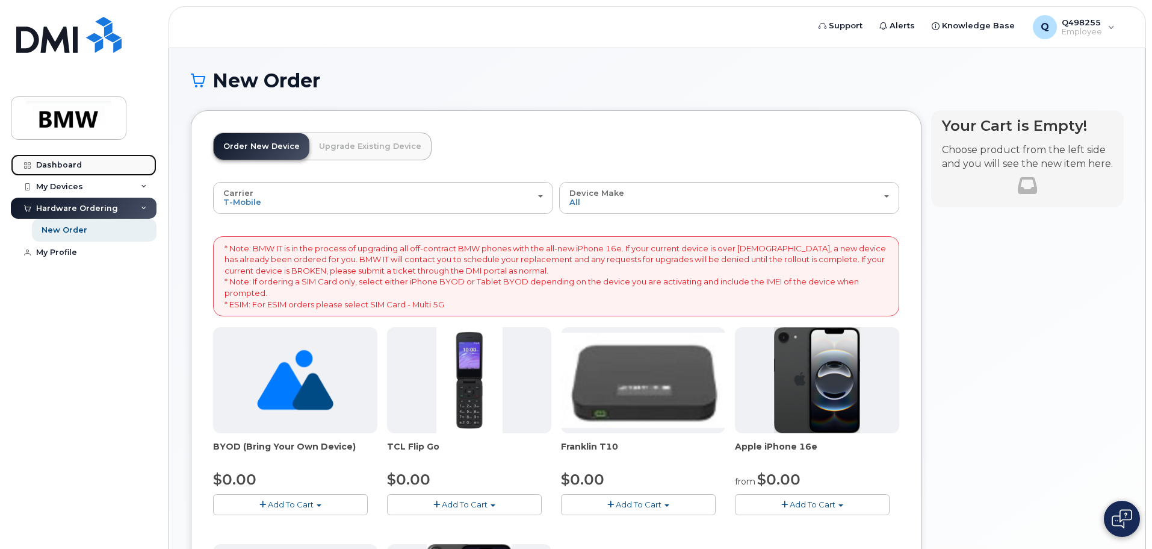
drag, startPoint x: 57, startPoint y: 164, endPoint x: 63, endPoint y: 163, distance: 6.1
click at [57, 164] on div "Dashboard" at bounding box center [59, 165] width 46 height 10
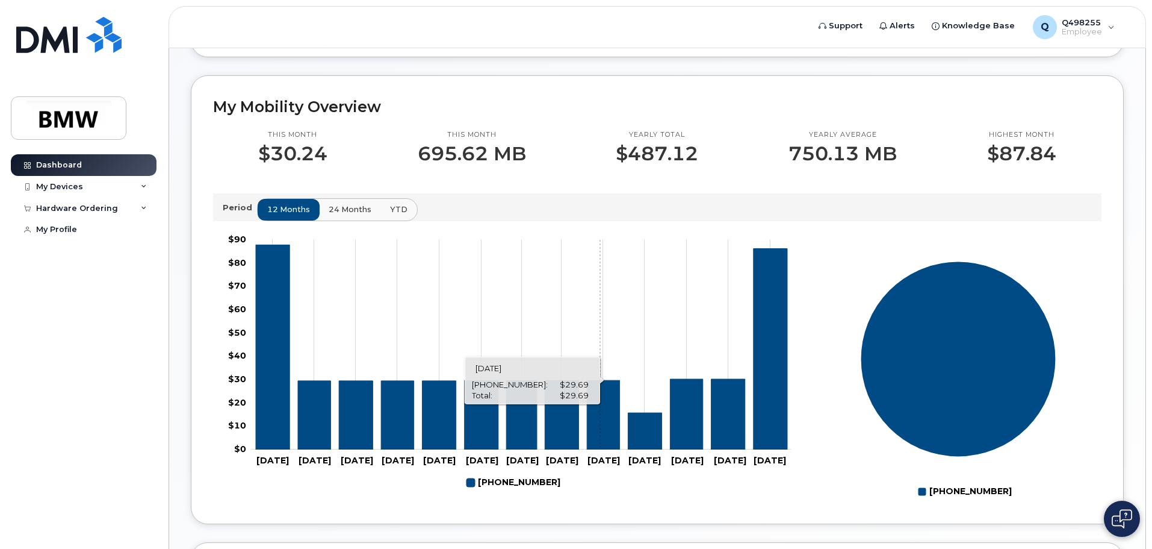
scroll to position [301, 0]
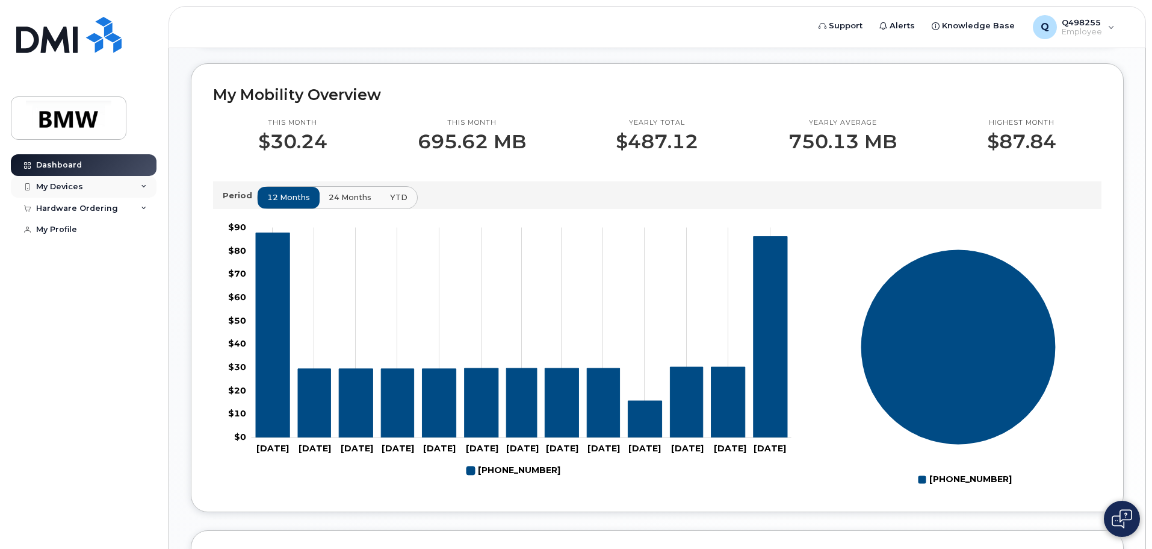
click at [68, 188] on div "My Devices" at bounding box center [59, 187] width 47 height 10
click at [57, 279] on div "Hardware Ordering" at bounding box center [84, 274] width 146 height 22
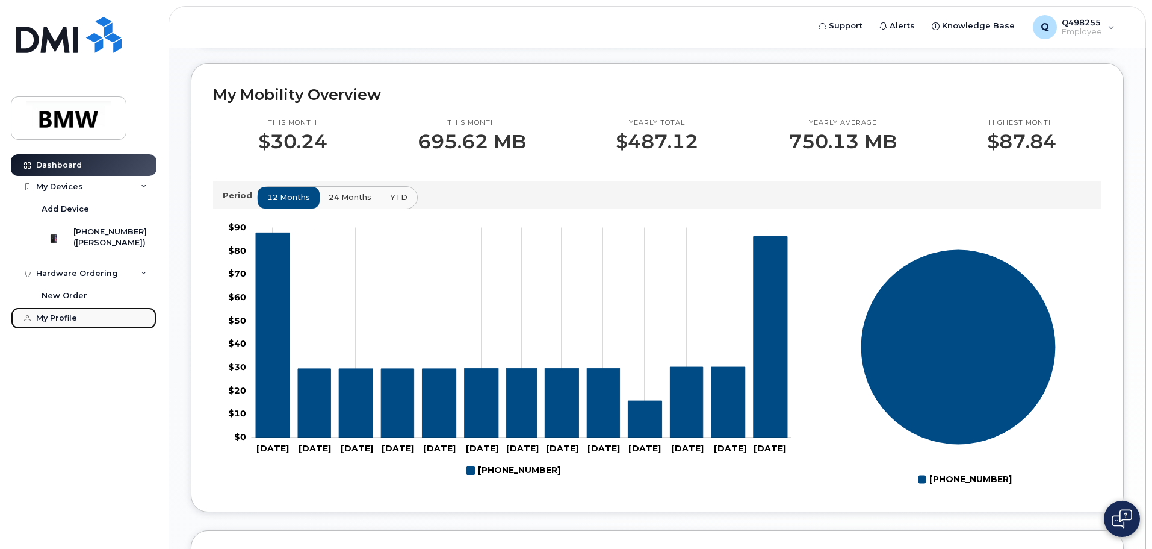
click at [55, 323] on div "My Profile" at bounding box center [56, 318] width 41 height 10
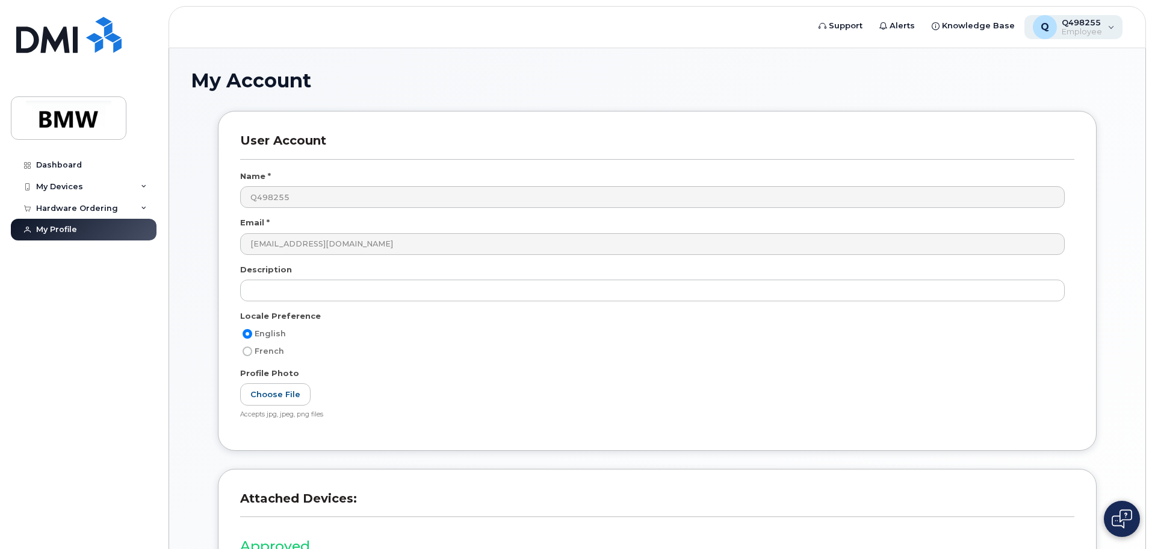
click at [1109, 28] on div "Q Q498255 Employee" at bounding box center [1074, 27] width 99 height 24
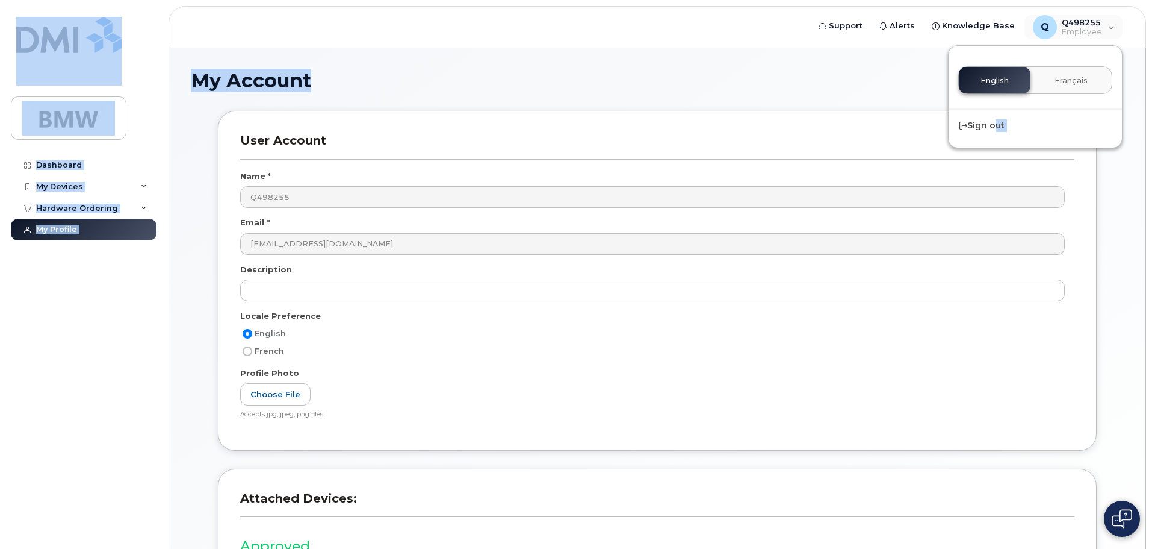
drag, startPoint x: 992, startPoint y: 126, endPoint x: 402, endPoint y: 92, distance: 591.0
click at [417, 94] on div "Support Alerts Knowledge Base Q Q498255 Employee English Français Sign out Dash…" at bounding box center [658, 362] width 978 height 629
drag, startPoint x: 58, startPoint y: 284, endPoint x: 66, endPoint y: 279, distance: 9.7
click at [57, 284] on div "Dashboard My Devices Add Device [PHONE_NUMBER] ([PERSON_NAME]) Hardware Orderin…" at bounding box center [85, 342] width 149 height 376
click at [59, 231] on div "My Profile" at bounding box center [56, 230] width 41 height 10
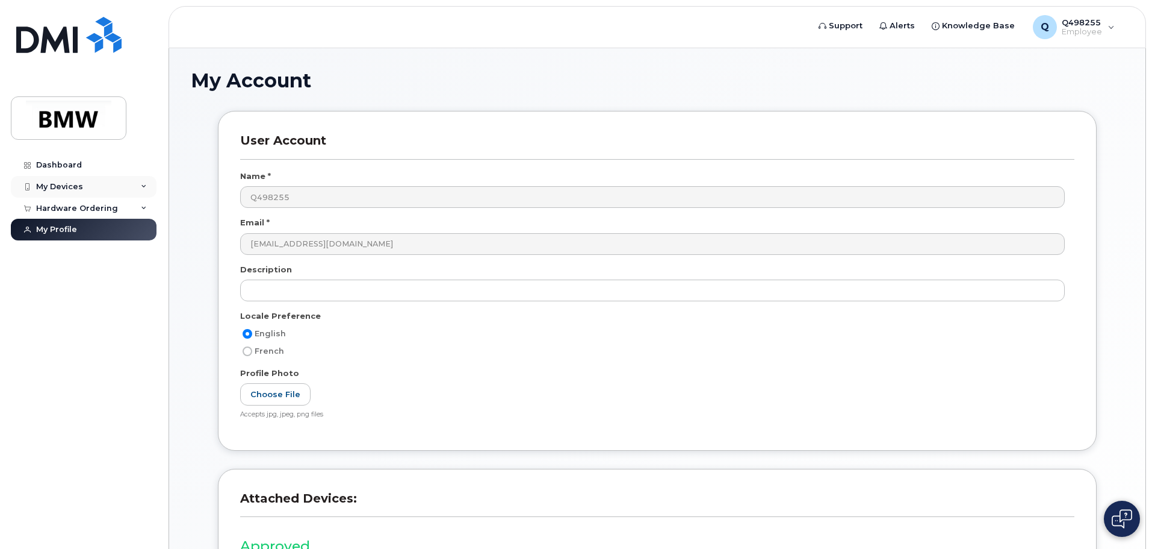
click at [63, 184] on div "My Devices" at bounding box center [59, 187] width 47 height 10
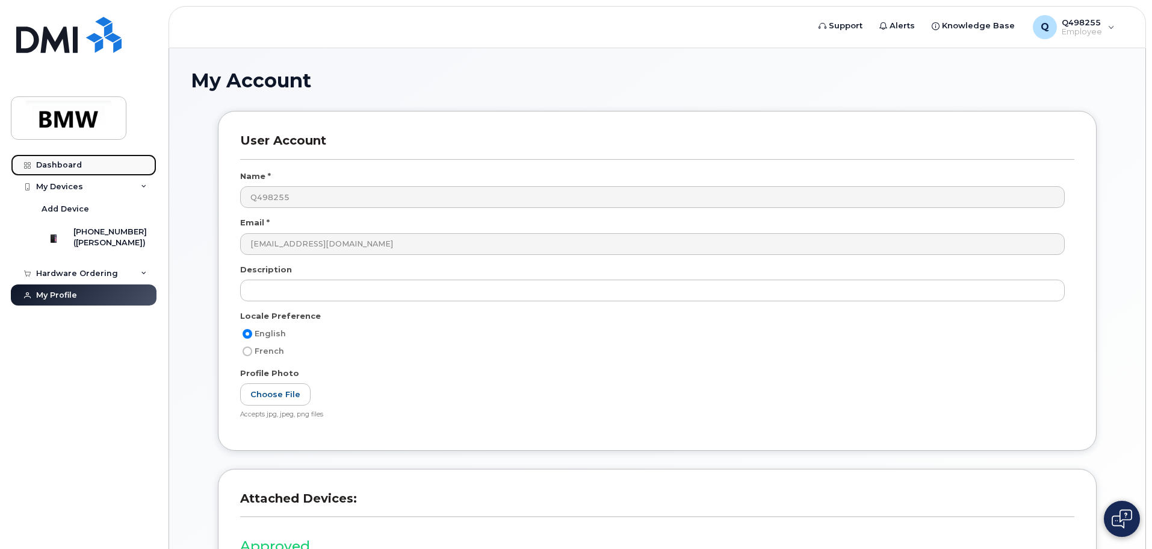
click at [56, 169] on div "Dashboard" at bounding box center [59, 165] width 46 height 10
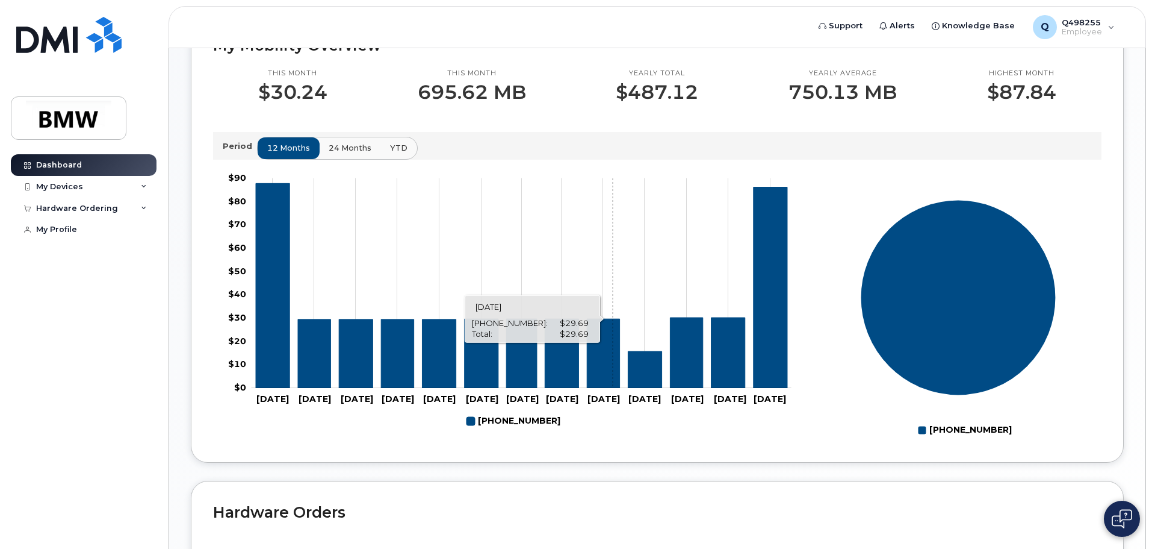
scroll to position [283, 0]
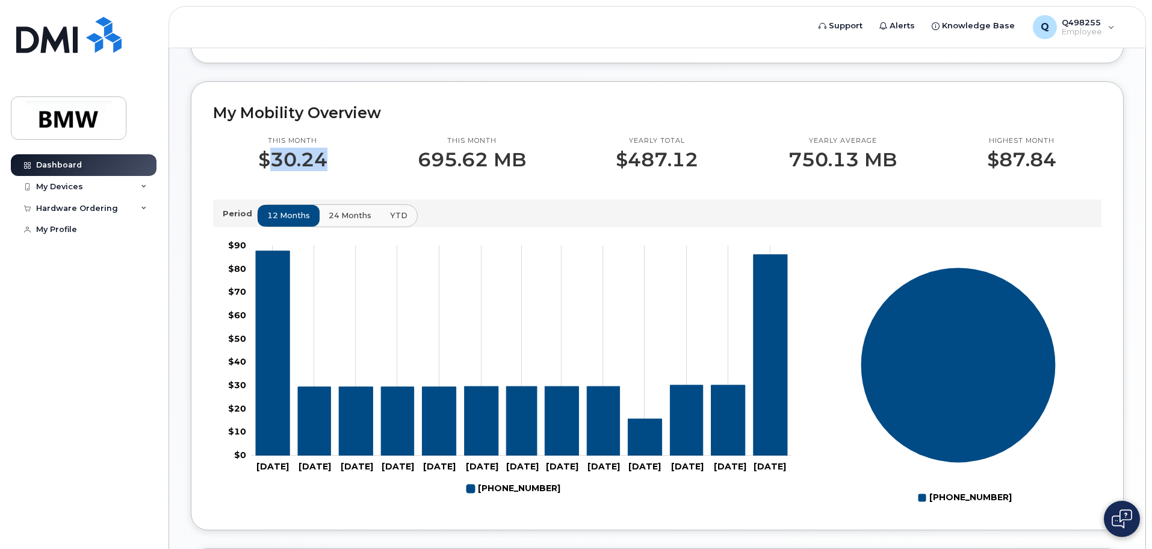
drag, startPoint x: 272, startPoint y: 169, endPoint x: 335, endPoint y: 163, distance: 63.5
click at [332, 167] on div "This month $30.24" at bounding box center [293, 153] width 160 height 34
click at [1089, 26] on span "Q498255" at bounding box center [1082, 22] width 40 height 10
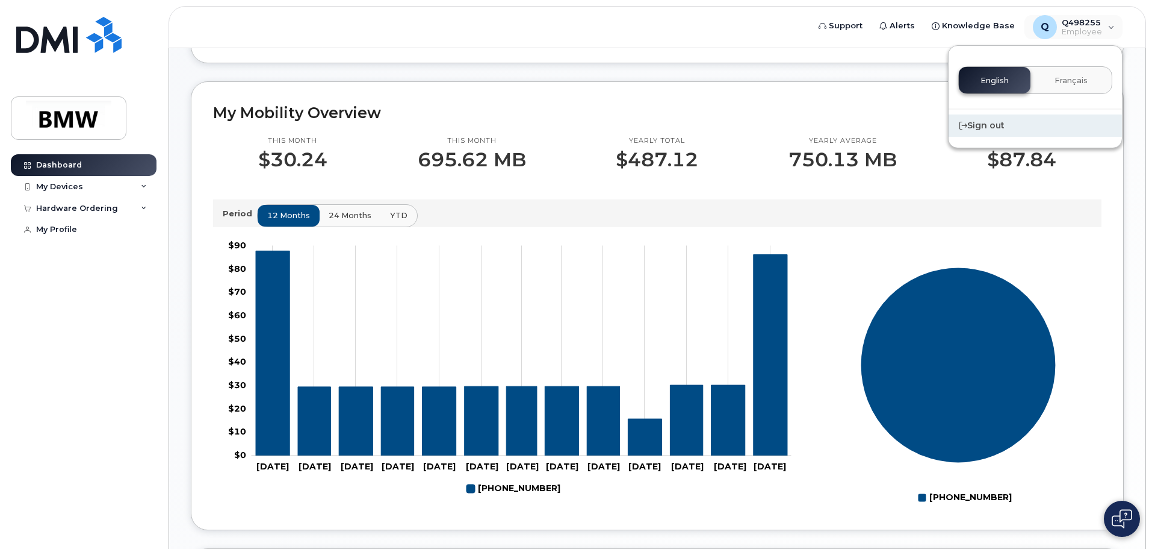
click at [990, 129] on div "Sign out" at bounding box center [1035, 125] width 173 height 22
